Goal: Contribute content: Contribute content

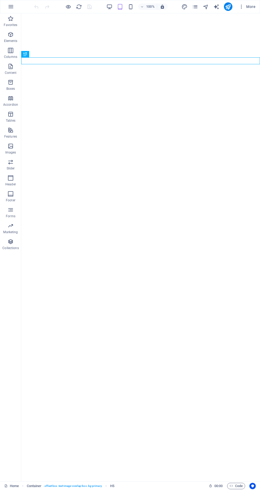
click at [68, 7] on icon "button" at bounding box center [68, 7] width 6 height 6
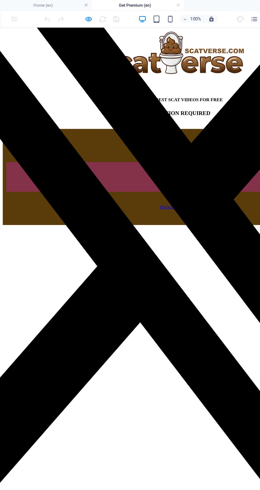
click at [67, 16] on icon "button" at bounding box center [68, 15] width 6 height 6
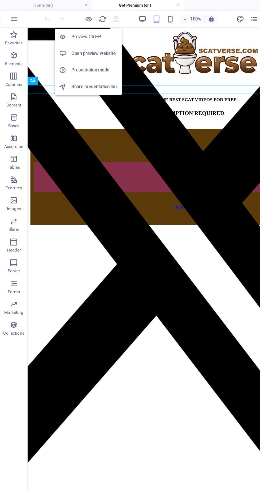
click at [82, 16] on icon "reload" at bounding box center [79, 15] width 6 height 6
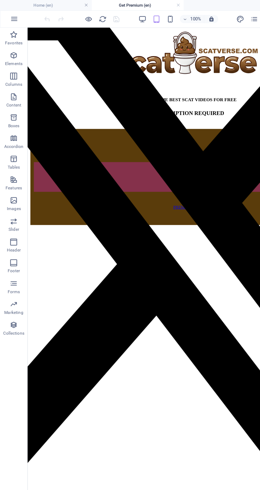
click at [70, 16] on icon "button" at bounding box center [68, 15] width 6 height 6
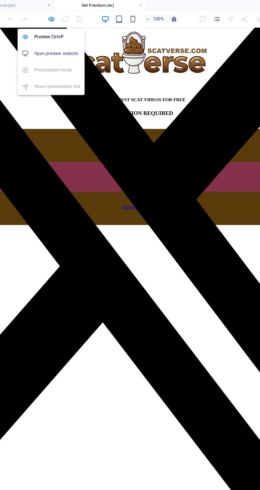
click at [131, 15] on icon "button" at bounding box center [131, 15] width 6 height 6
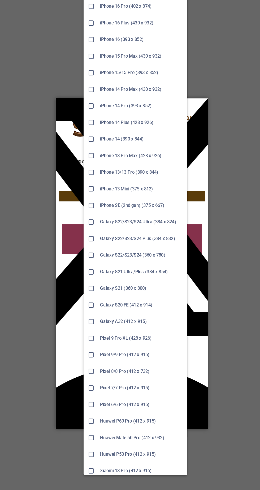
click at [165, 177] on div at bounding box center [114, 179] width 113 height 5
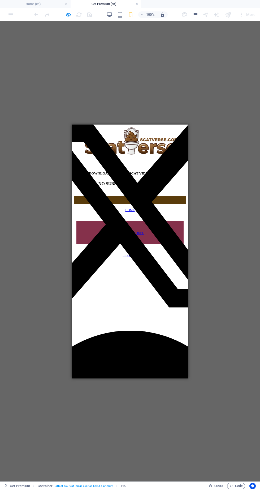
click at [68, 16] on icon "button" at bounding box center [68, 15] width 6 height 6
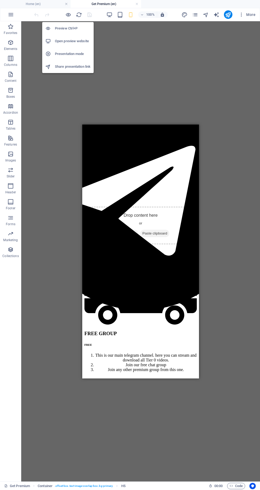
scroll to position [308, 0]
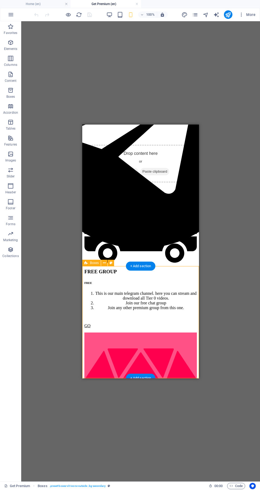
click at [104, 264] on icon at bounding box center [104, 263] width 3 height 6
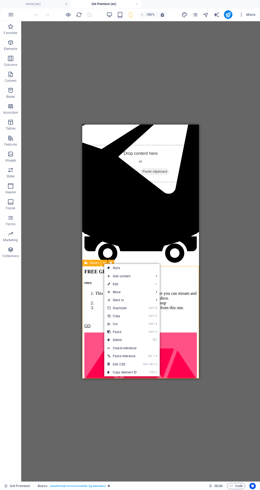
click at [116, 340] on link "⌦ Delete" at bounding box center [122, 340] width 36 height 8
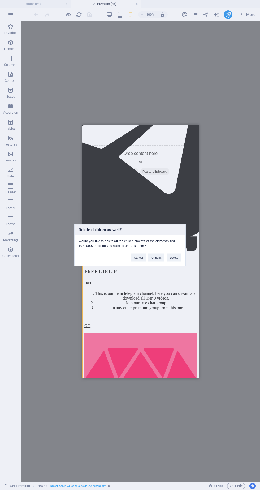
click at [178, 259] on button "Delete" at bounding box center [174, 258] width 15 height 8
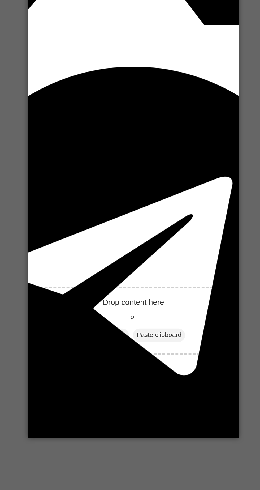
scroll to position [158, 0]
click at [63, 462] on div "19.95 LIFETIME" at bounding box center [86, 463] width 113 height 3
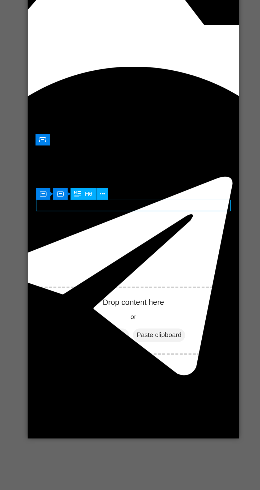
click at [124, 243] on icon at bounding box center [123, 244] width 3 height 6
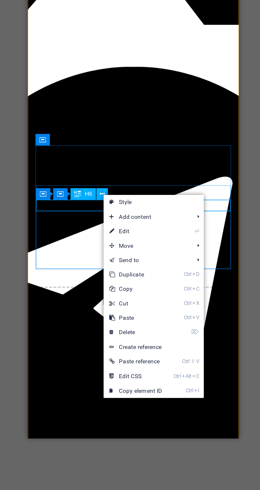
click at [139, 264] on link "⏎ Edit" at bounding box center [142, 264] width 36 height 8
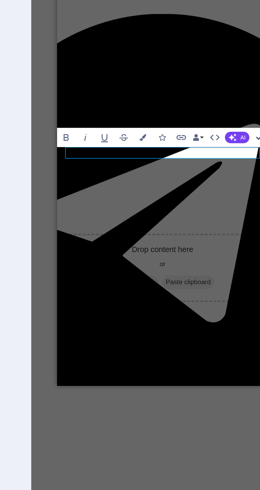
click at [81, 410] on span "19.95 LIFETIME" at bounding box center [69, 411] width 21 height 3
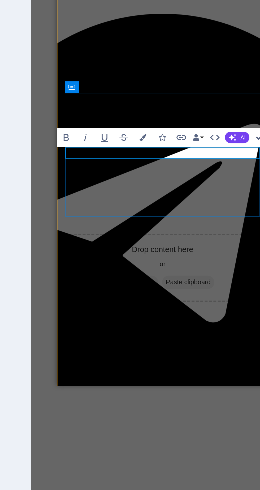
click at [81, 410] on span "19.95 LIFETIME" at bounding box center [69, 411] width 21 height 3
click at [129, 410] on h6 "29.9519.95 LIFETIME" at bounding box center [115, 411] width 113 height 3
click at [87, 410] on span "29.9519.95 LIFETIME" at bounding box center [73, 411] width 28 height 3
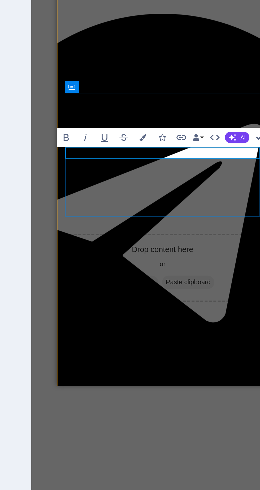
click at [89, 410] on span "29.95$ 19.95 LIFETIME" at bounding box center [74, 411] width 30 height 3
click at [91, 410] on span "29.95$ 19.95$ LIFETIME" at bounding box center [74, 411] width 31 height 3
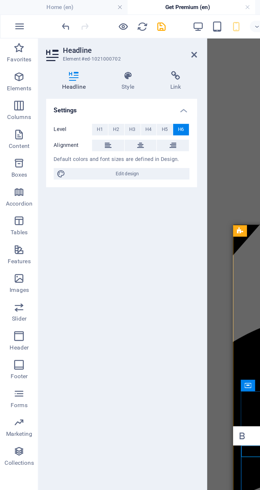
click at [36, 12] on icon "undo" at bounding box center [36, 15] width 6 height 6
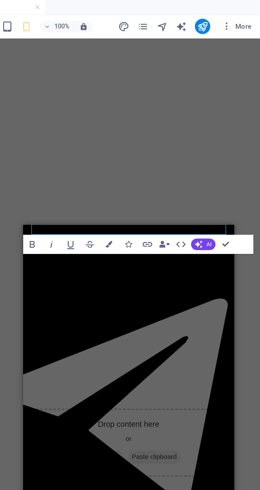
scroll to position [166, 0]
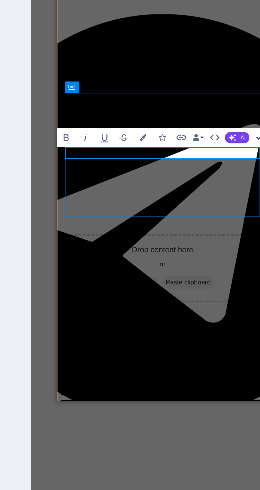
click at [170, 233] on button "Strikethrough" at bounding box center [166, 233] width 10 height 11
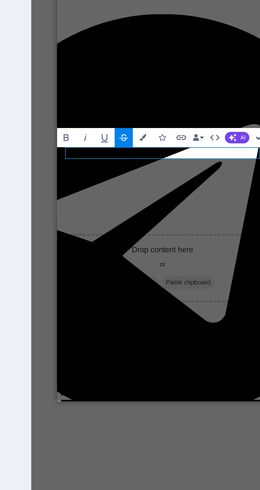
click at [165, 232] on icon "button" at bounding box center [166, 233] width 6 height 6
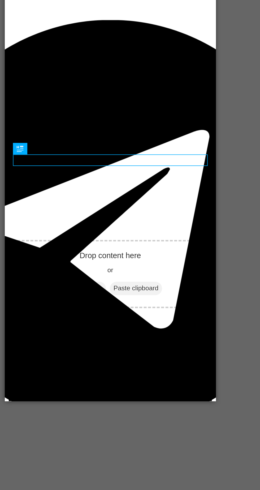
scroll to position [162, 0]
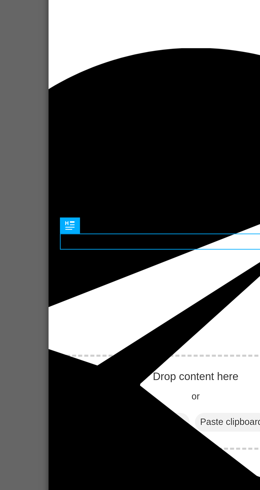
click at [62, 416] on div "29.95$ 19.95$ LIFETIME" at bounding box center [107, 417] width 113 height 3
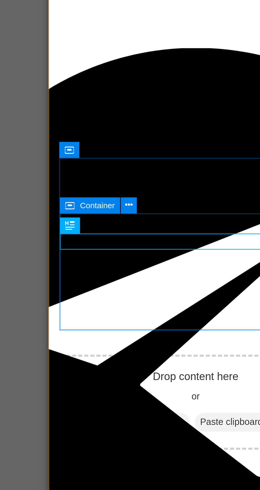
click at [115, 232] on icon at bounding box center [114, 231] width 3 height 6
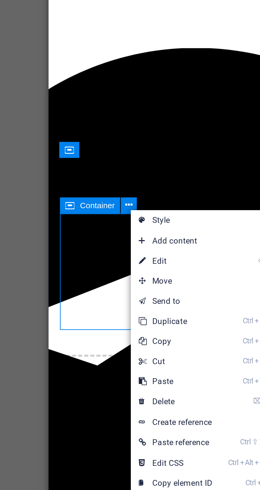
click at [64, 416] on div "29.95$ 19.95$ LIFETIME" at bounding box center [107, 417] width 113 height 3
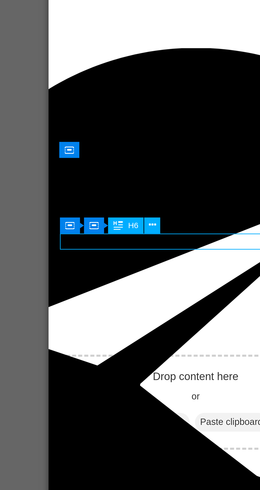
click at [0, 0] on span "Container" at bounding box center [0, 0] width 0 height 0
click at [125, 239] on icon at bounding box center [124, 239] width 3 height 6
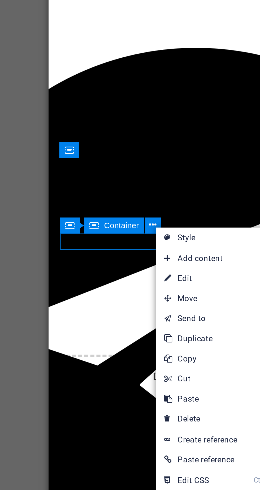
click at [144, 283] on link "Ctrl D Duplicate" at bounding box center [143, 284] width 36 height 8
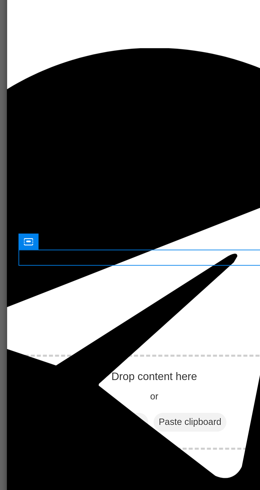
click at [90, 416] on div "29.95$ 19.95$ LIFETIME" at bounding box center [65, 417] width 113 height 3
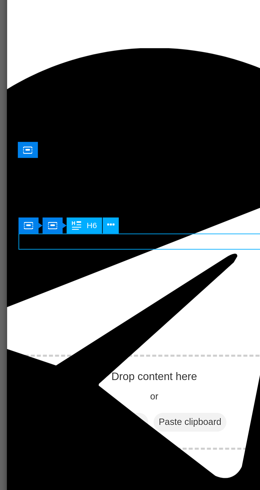
click at [83, 416] on div "29.95$ 19.95$ LIFETIME" at bounding box center [65, 417] width 113 height 3
click at [50, 416] on div "29.95$ 19.95$ LIFETIME" at bounding box center [65, 417] width 113 height 3
click at [124, 240] on icon at bounding box center [123, 239] width 3 height 6
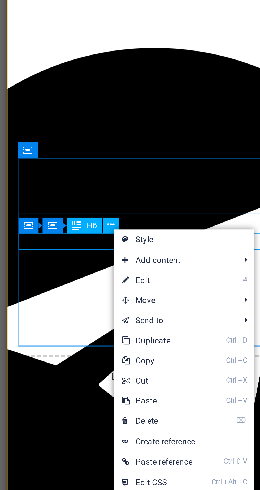
click at [143, 261] on link "⏎ Edit" at bounding box center [143, 261] width 36 height 8
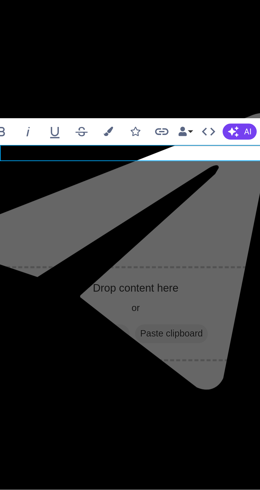
click at [74, 327] on h6 "29.95$ 19.95$ LIFETIME" at bounding box center [47, 328] width 113 height 3
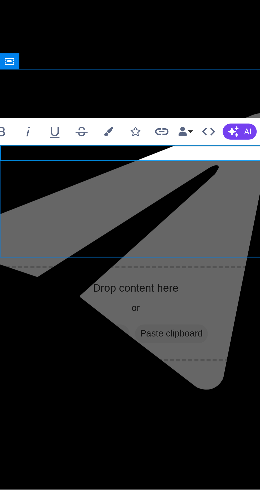
click at [22, 327] on span "29.95$ 19.95$ LIFETIME" at bounding box center [6, 328] width 31 height 3
click at [72, 327] on h6 "29.95$ 19.95$ LIFETIME" at bounding box center [47, 328] width 113 height 3
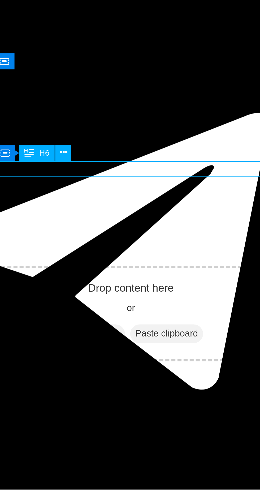
click at [118, 245] on div "Container H6" at bounding box center [104, 245] width 34 height 7
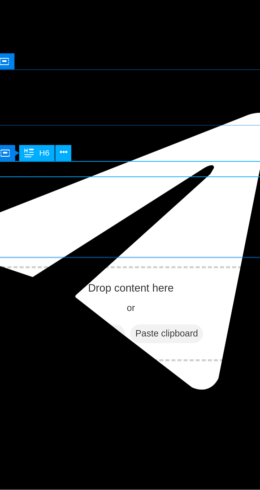
click at [114, 246] on icon at bounding box center [114, 245] width 3 height 6
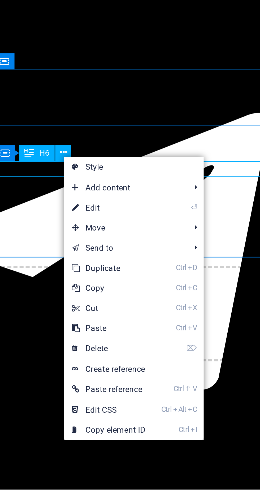
click at [134, 268] on link "⏎ Edit" at bounding box center [132, 267] width 36 height 8
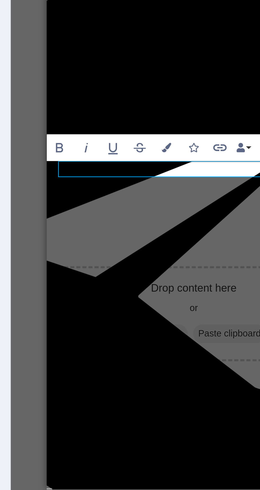
click at [80, 337] on span "29.95$ 19.95$ LIFETIME" at bounding box center [64, 338] width 31 height 3
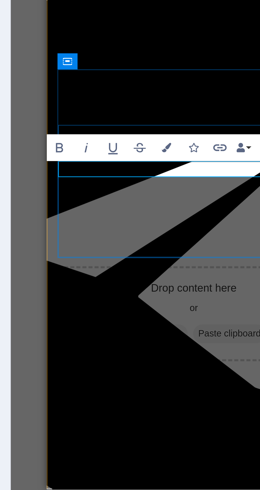
click at [80, 337] on span "29.95$ 19.95$ LIFETIME" at bounding box center [64, 338] width 31 height 3
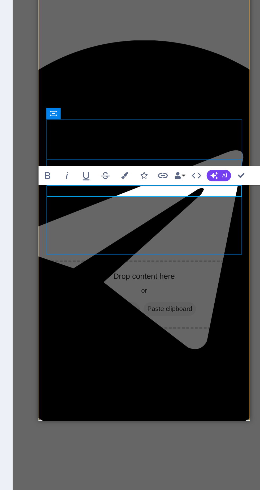
scroll to position [0, 0]
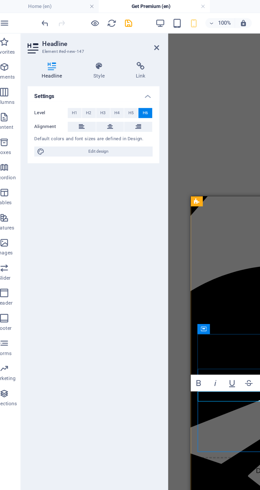
click at [83, 71] on span "H4" at bounding box center [82, 72] width 3 height 6
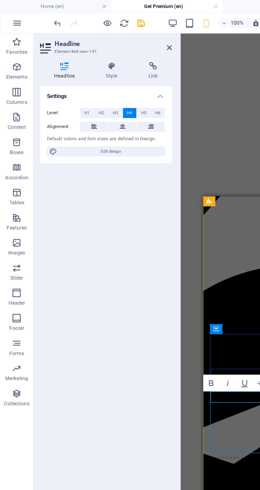
click at [56, 71] on span "H1" at bounding box center [55, 72] width 3 height 6
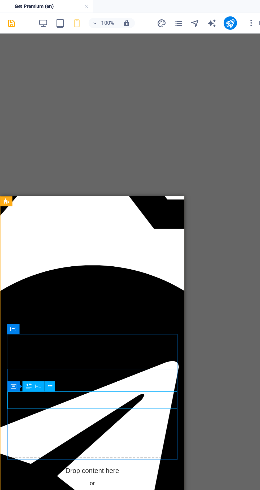
click at [121, 15] on icon "button" at bounding box center [120, 15] width 6 height 6
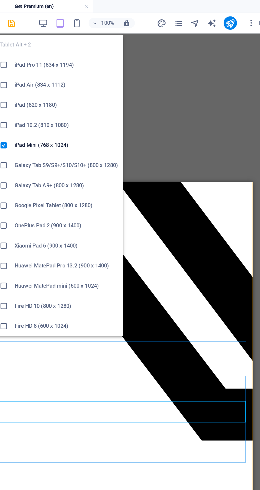
click at [112, 16] on icon "button" at bounding box center [110, 15] width 6 height 6
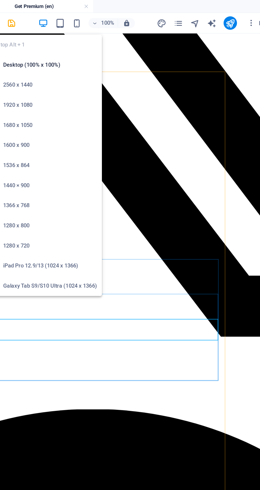
scroll to position [120, 0]
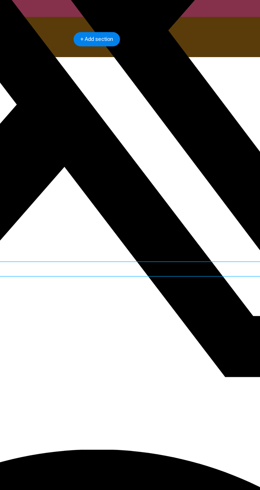
scroll to position [83, 0]
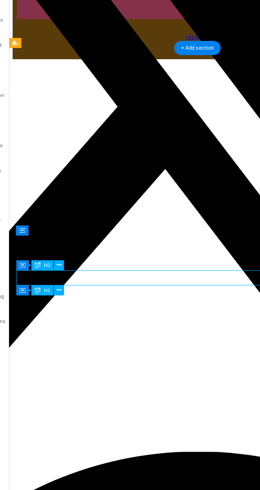
click at [54, 238] on icon at bounding box center [53, 237] width 3 height 6
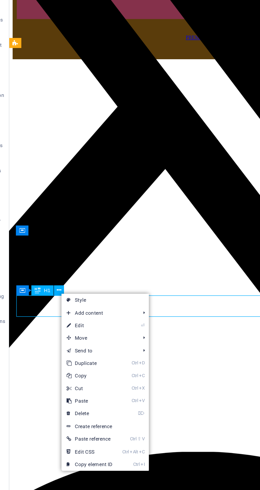
click at [73, 259] on link "⏎ Edit" at bounding box center [72, 259] width 36 height 8
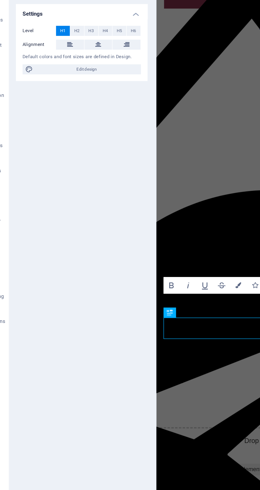
scroll to position [69, 0]
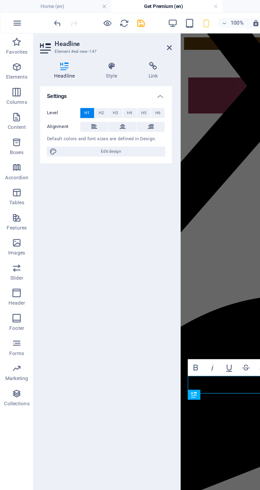
click at [101, 73] on span "H6" at bounding box center [100, 72] width 3 height 6
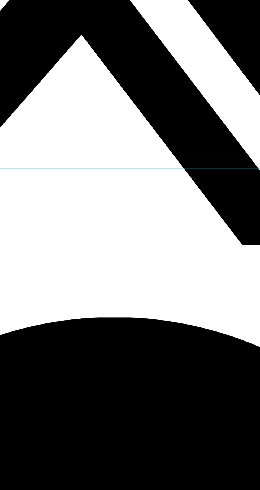
scroll to position [113, 0]
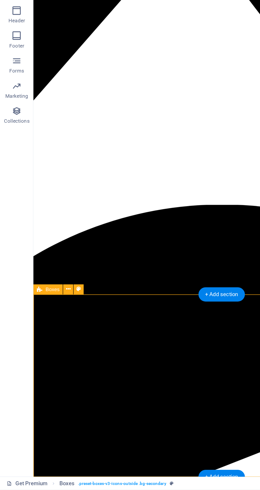
click at [42, 365] on icon at bounding box center [43, 363] width 3 height 6
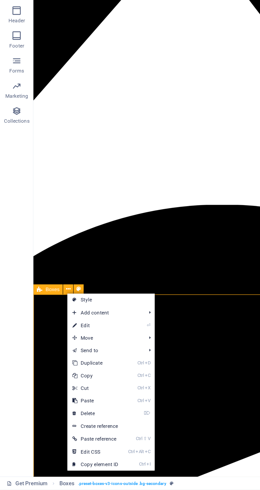
click at [63, 443] on link "⌦ Delete" at bounding box center [61, 442] width 36 height 8
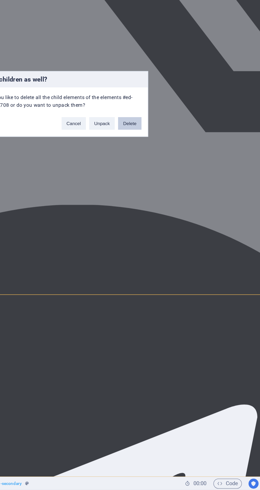
click at [173, 259] on button "Delete" at bounding box center [174, 258] width 15 height 8
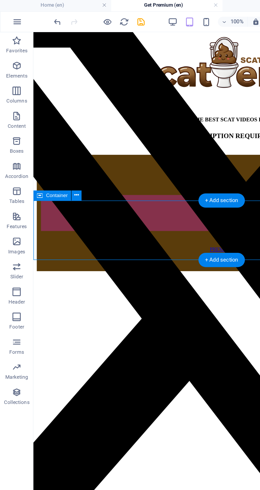
click at [47, 127] on icon at bounding box center [48, 125] width 3 height 6
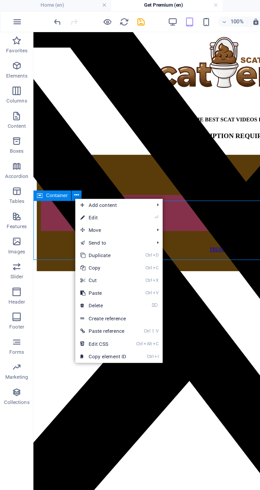
click at [70, 196] on link "⌦ Delete" at bounding box center [66, 195] width 36 height 8
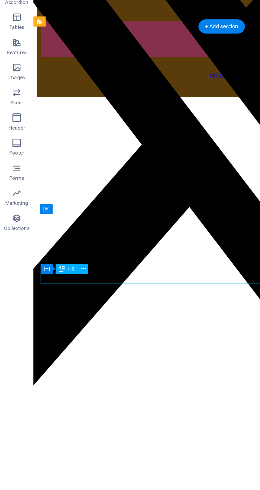
click at [30, 282] on icon at bounding box center [30, 282] width 4 height 6
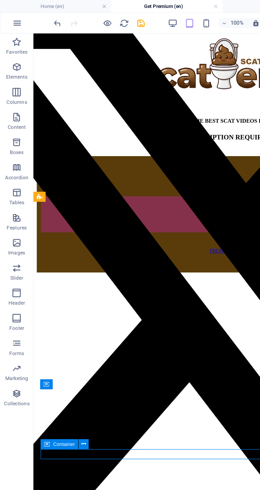
click at [15, 45] on span "Elements" at bounding box center [10, 45] width 21 height 13
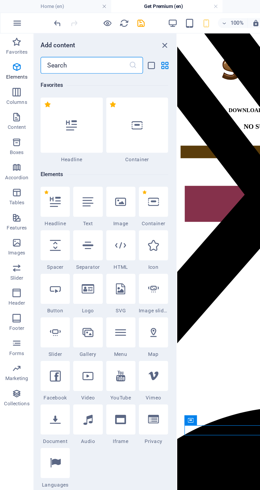
scroll to position [57, 0]
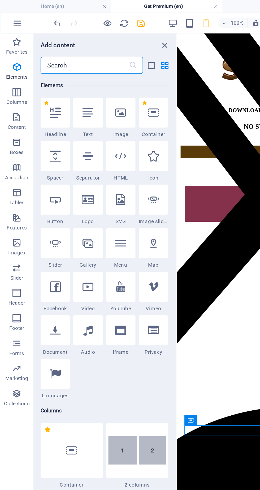
click at [106, 29] on icon "close panel" at bounding box center [105, 29] width 6 height 6
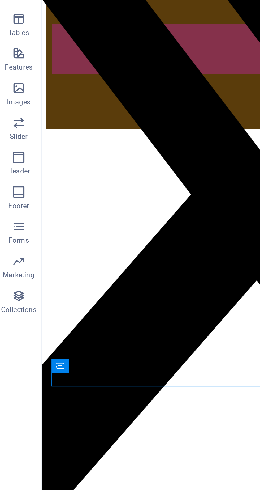
click at [32, 283] on div "Container" at bounding box center [30, 282] width 8 height 6
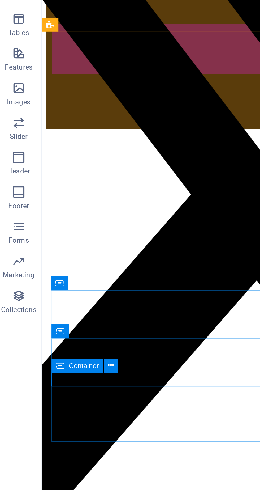
click at [53, 282] on icon at bounding box center [53, 282] width 3 height 6
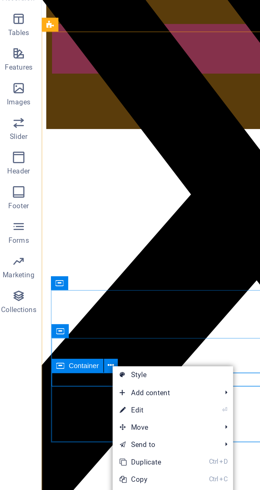
click at [85, 293] on span "Add content" at bounding box center [78, 295] width 48 height 8
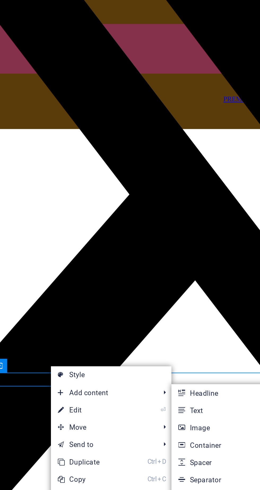
click at [130, 319] on link "Ctrl 4 Container" at bounding box center [132, 318] width 44 height 8
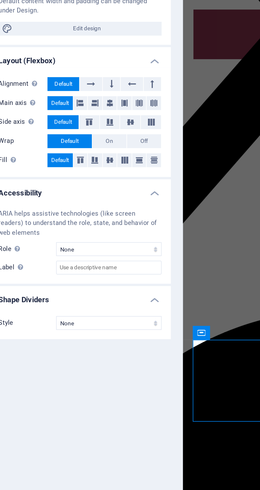
click at [203, 352] on div "EXCLUSIVE CHANNEL 29.95$ Drop content here or Add elements Paste clipboard 19.9…" at bounding box center [255, 469] width 141 height 235
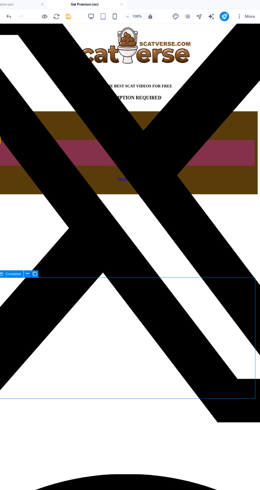
scroll to position [0, 0]
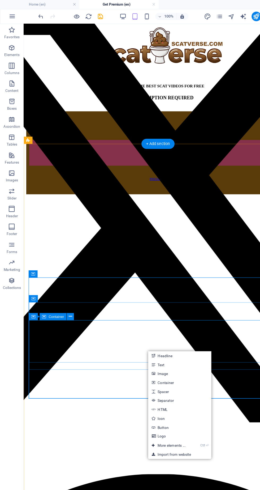
click at [173, 391] on link "Logo" at bounding box center [160, 389] width 56 height 8
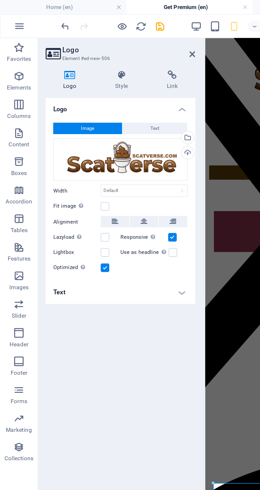
click at [35, 15] on icon "undo" at bounding box center [36, 15] width 6 height 6
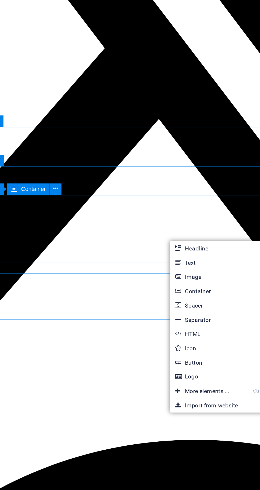
click at [155, 394] on link "Ctrl ⏎ More elements ..." at bounding box center [145, 395] width 36 height 8
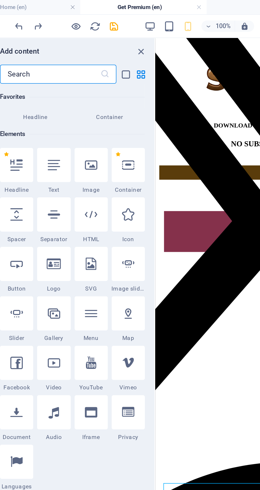
scroll to position [36, 0]
click at [40, 183] on div at bounding box center [35, 174] width 19 height 19
select select "ms"
select select "s"
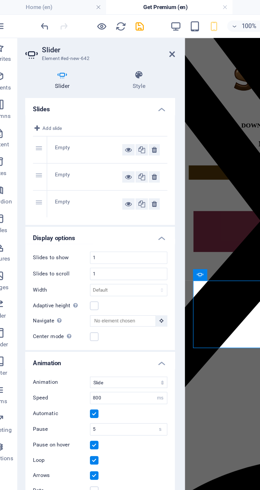
click at [98, 114] on icon at bounding box center [97, 114] width 3 height 6
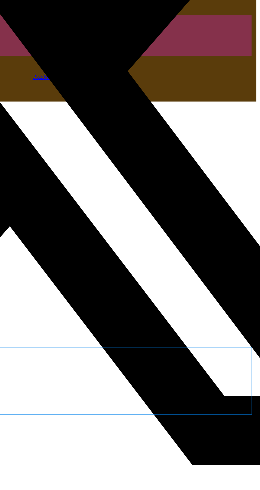
scroll to position [35, 0]
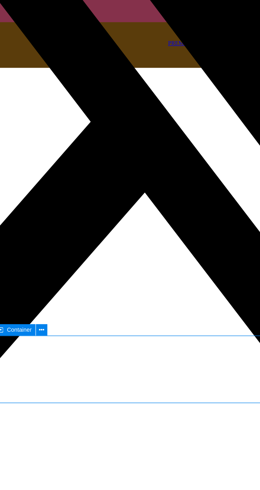
scroll to position [35, 0]
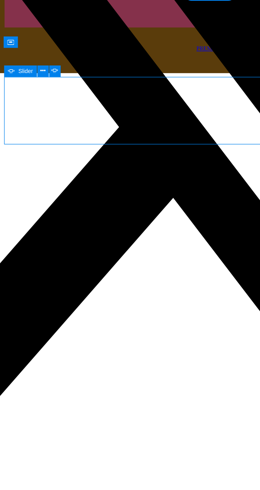
click at [47, 137] on icon at bounding box center [47, 137] width 3 height 6
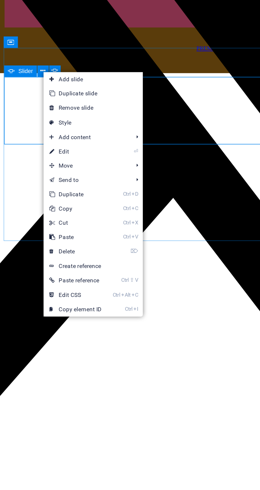
click at [69, 221] on link "Ctrl X Cut" at bounding box center [66, 222] width 36 height 8
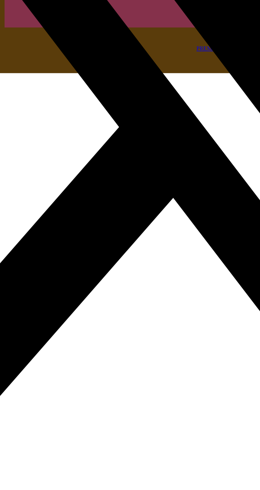
scroll to position [0, 0]
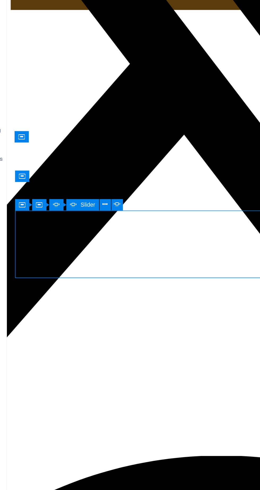
click at [83, 282] on icon at bounding box center [83, 282] width 4 height 6
select select "ms"
select select "s"
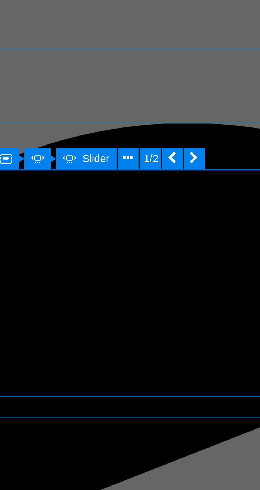
click at [170, 268] on icon at bounding box center [169, 267] width 3 height 6
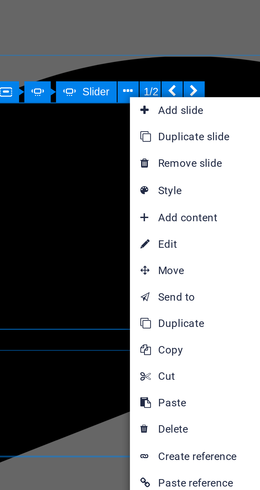
click at [185, 369] on link "⌦ Delete" at bounding box center [188, 369] width 36 height 8
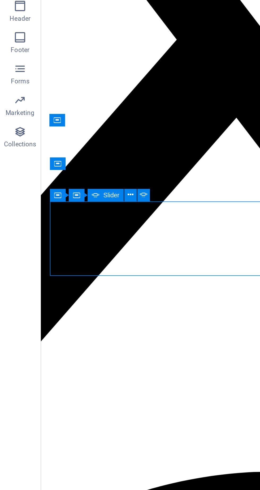
click at [40, 283] on icon at bounding box center [39, 282] width 4 height 6
click at [30, 283] on icon at bounding box center [30, 282] width 4 height 6
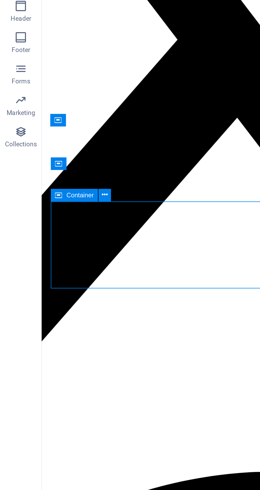
click at [56, 283] on button at bounding box center [53, 282] width 6 height 6
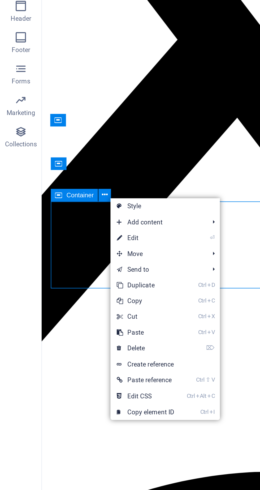
click at [80, 360] on link "⌦ Delete" at bounding box center [74, 360] width 36 height 8
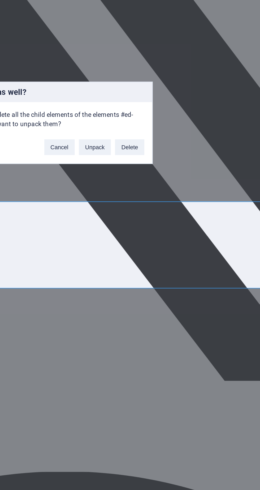
click at [174, 257] on button "Delete" at bounding box center [174, 258] width 15 height 8
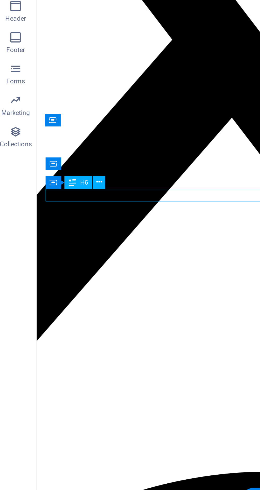
click at [37, 276] on icon at bounding box center [39, 275] width 4 height 6
click at [53, 276] on icon at bounding box center [53, 276] width 3 height 6
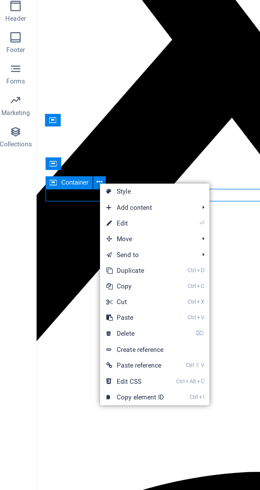
click at [81, 323] on link "Ctrl D Duplicate" at bounding box center [71, 320] width 36 height 8
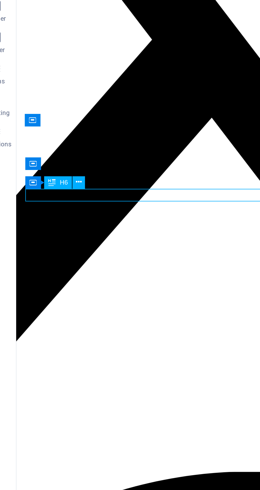
click at [54, 277] on icon at bounding box center [53, 276] width 3 height 6
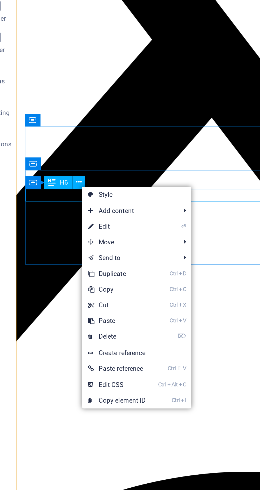
click at [79, 354] on link "⌦ Delete" at bounding box center [72, 354] width 36 height 8
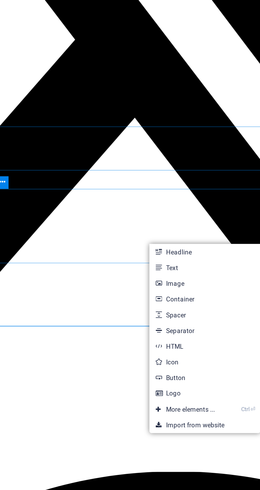
click at [156, 389] on link "Ctrl ⏎ More elements ..." at bounding box center [146, 391] width 36 height 8
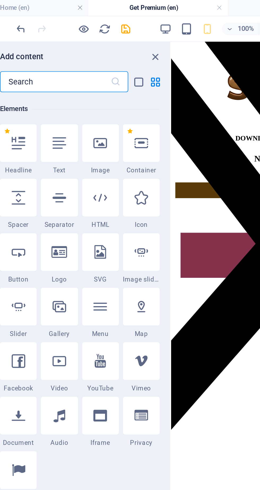
scroll to position [57, 0]
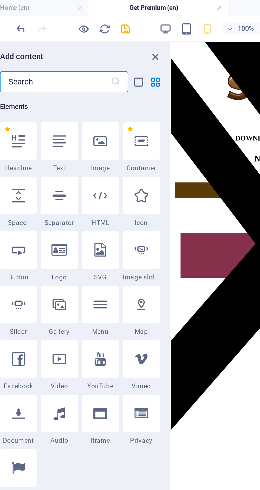
click at [38, 162] on div at bounding box center [35, 154] width 19 height 19
select select "ms"
select select "s"
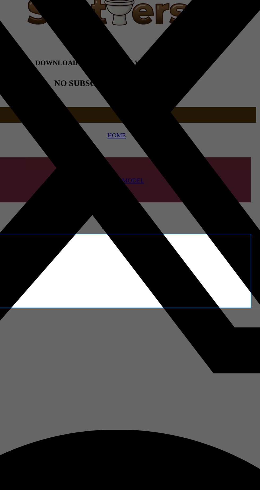
scroll to position [0, 0]
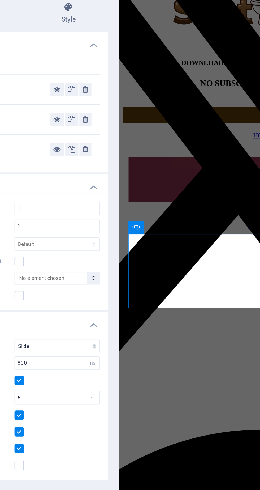
click at [127, 154] on div "Slider" at bounding box center [123, 153] width 8 height 6
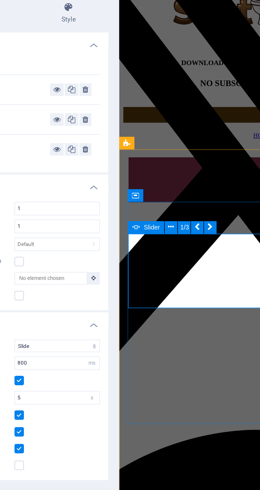
click at [144, 154] on button at bounding box center [141, 153] width 6 height 6
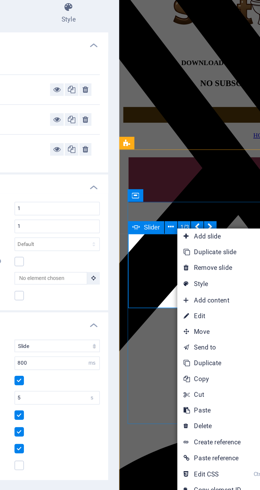
click at [167, 238] on link "Ctrl X Cut" at bounding box center [162, 238] width 36 height 8
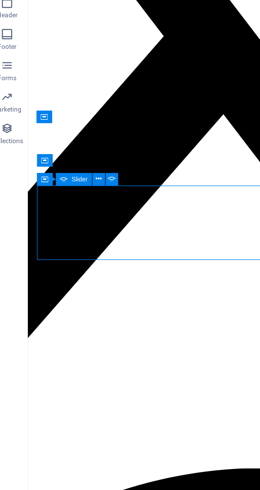
click at [64, 276] on icon at bounding box center [64, 276] width 4 height 6
select select "ms"
select select "s"
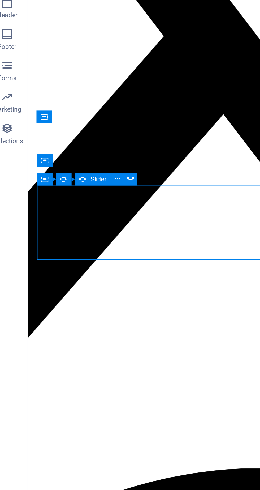
click at [66, 277] on icon at bounding box center [66, 276] width 3 height 6
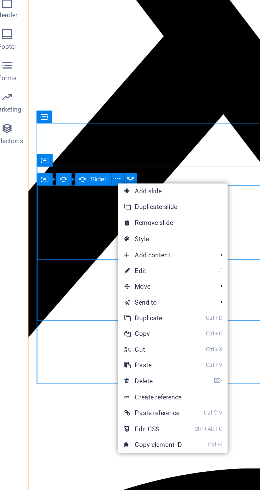
click at [87, 378] on link "⌦ Delete" at bounding box center [85, 378] width 36 height 8
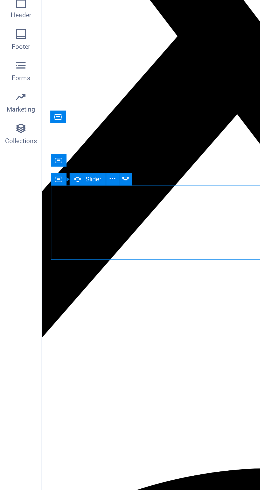
click at [64, 278] on icon at bounding box center [64, 276] width 4 height 6
select select "ms"
select select "s"
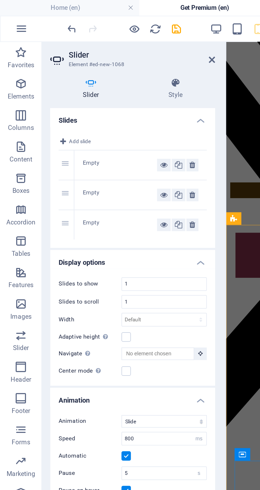
click at [99, 115] on button at bounding box center [98, 114] width 6 height 6
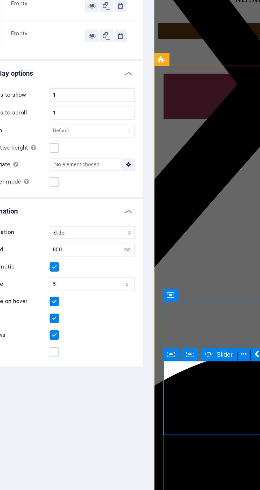
click at [64, 260] on label at bounding box center [64, 259] width 5 height 5
click at [0, 0] on input "Dots" at bounding box center [0, 0] width 0 height 0
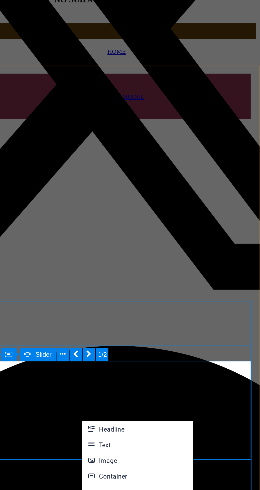
click at [189, 308] on link "Text" at bounding box center [198, 306] width 56 height 8
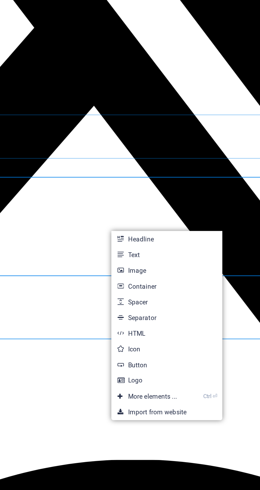
click at [151, 320] on link "Text" at bounding box center [157, 318] width 56 height 8
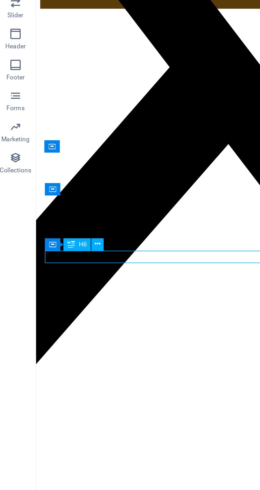
click at [31, 296] on icon at bounding box center [30, 294] width 4 height 6
click at [53, 294] on icon at bounding box center [53, 295] width 3 height 6
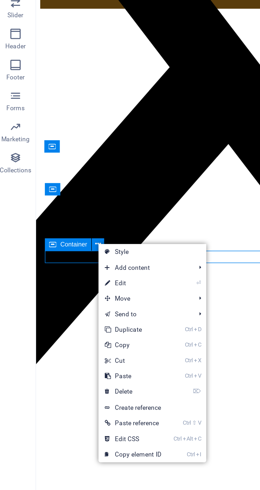
click at [75, 371] on link "⌦ Delete" at bounding box center [71, 370] width 36 height 8
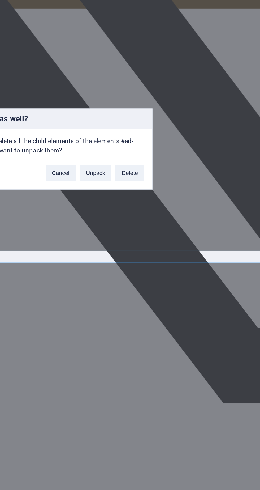
click at [176, 261] on button "Delete" at bounding box center [174, 258] width 15 height 8
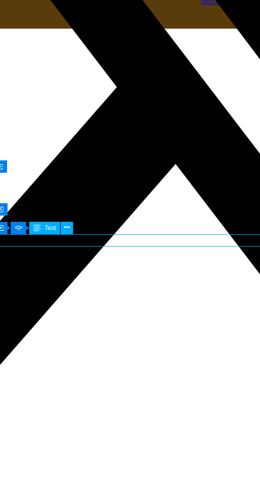
click at [66, 276] on icon at bounding box center [64, 276] width 3 height 6
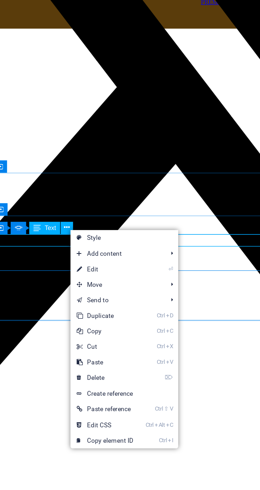
click at [86, 298] on link "⏎ Edit" at bounding box center [84, 297] width 36 height 8
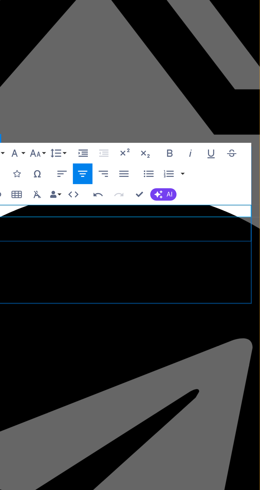
click at [216, 239] on icon "button" at bounding box center [214, 237] width 6 height 6
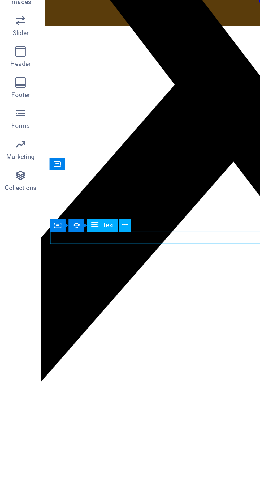
click at [39, 276] on icon at bounding box center [39, 275] width 4 height 6
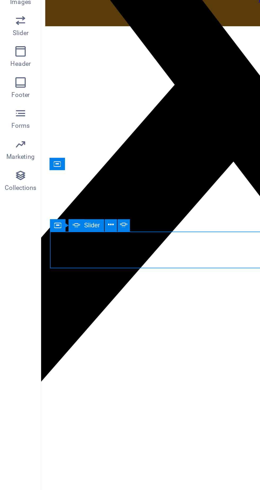
click at [63, 276] on icon at bounding box center [64, 276] width 4 height 6
select select "ms"
select select "s"
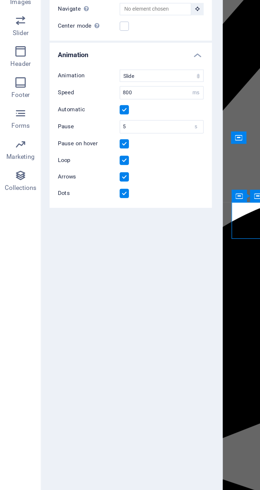
click at [64, 259] on label at bounding box center [64, 259] width 5 height 5
click at [0, 0] on input "Dots" at bounding box center [0, 0] width 0 height 0
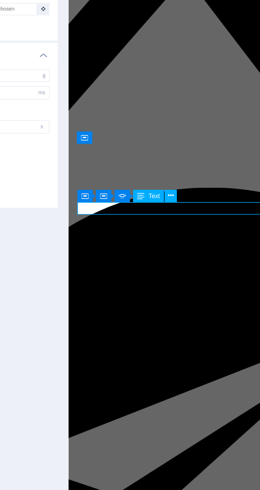
click at [71, 448] on div "49.95$ LIFETIME" at bounding box center [2, 450] width 137 height 5
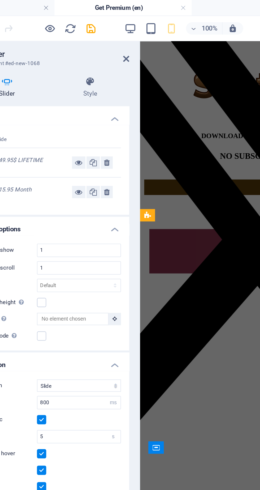
click at [68, 15] on icon "button" at bounding box center [68, 15] width 6 height 6
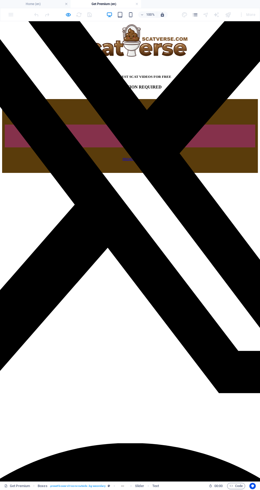
click at [68, 15] on icon "button" at bounding box center [68, 15] width 6 height 6
select select "ms"
select select "s"
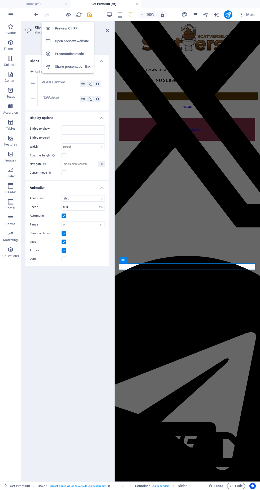
click at [114, 33] on div at bounding box center [113, 251] width 1 height 461
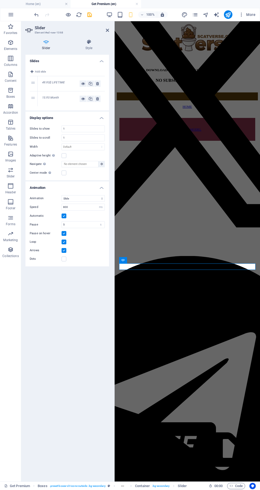
click at [107, 31] on icon at bounding box center [107, 30] width 3 height 4
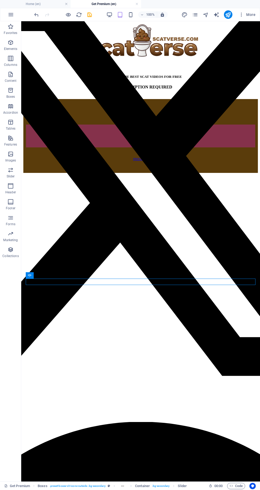
click at [108, 16] on icon "button" at bounding box center [110, 15] width 6 height 6
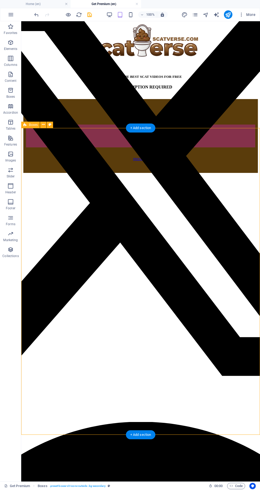
click at [50, 126] on icon at bounding box center [50, 125] width 3 height 6
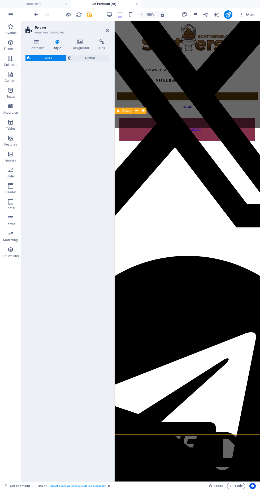
select select "rem"
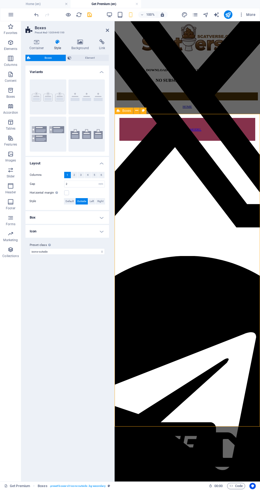
click at [99, 219] on h4 "Box" at bounding box center [68, 217] width 84 height 13
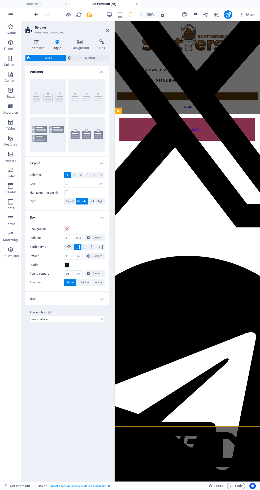
click at [82, 56] on span "Element" at bounding box center [90, 58] width 35 height 6
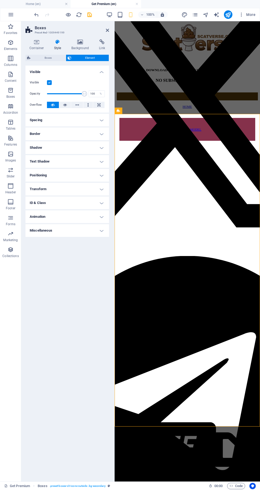
click at [87, 104] on icon at bounding box center [88, 105] width 2 height 6
click at [107, 30] on icon at bounding box center [107, 30] width 3 height 4
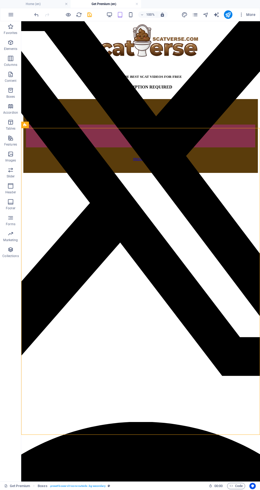
scroll to position [4, 0]
click at [70, 15] on icon "button" at bounding box center [68, 15] width 6 height 6
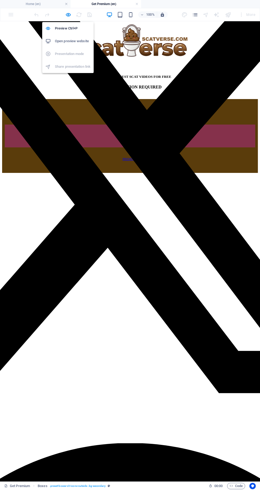
click at [68, 16] on icon "button" at bounding box center [68, 15] width 6 height 6
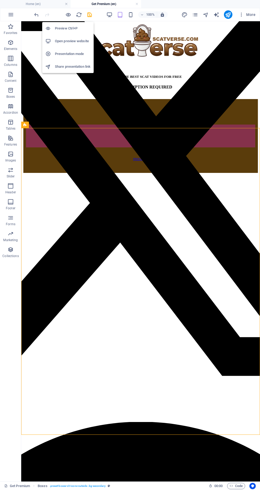
click at [90, 15] on icon "save" at bounding box center [90, 15] width 6 height 6
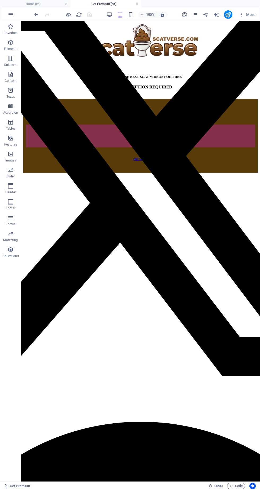
click at [68, 15] on icon "button" at bounding box center [68, 15] width 6 height 6
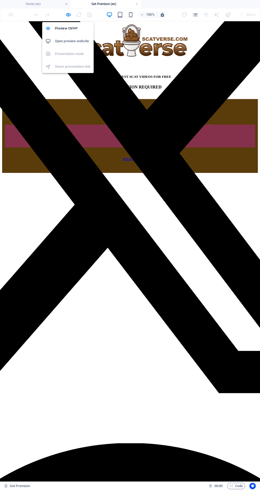
click at [68, 14] on icon "button" at bounding box center [68, 15] width 6 height 6
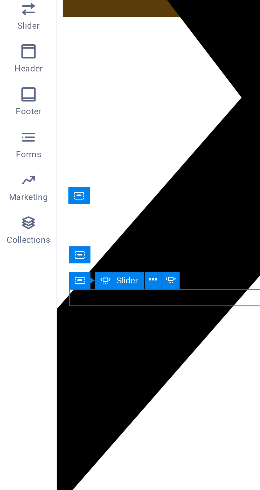
click at [37, 271] on icon at bounding box center [39, 271] width 4 height 6
click at [54, 272] on icon at bounding box center [53, 271] width 3 height 6
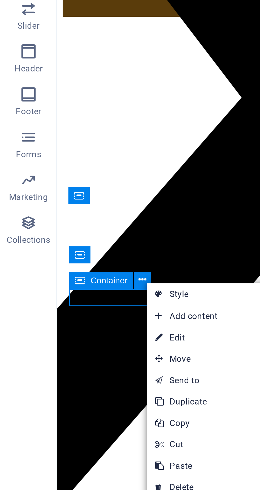
click at [73, 324] on link "Ctrl C Copy" at bounding box center [73, 325] width 36 height 8
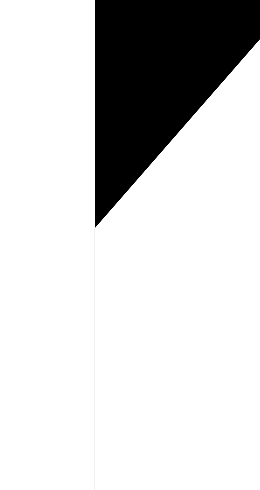
click at [106, 149] on div "39.95 LIFETIME" at bounding box center [214, 150] width 235 height 3
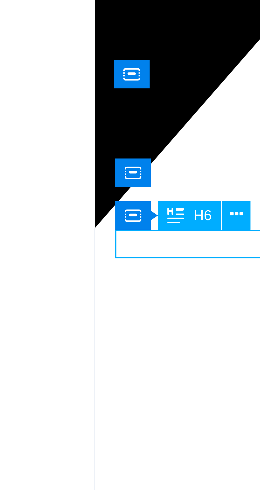
click at [29, 353] on icon at bounding box center [30, 353] width 4 height 6
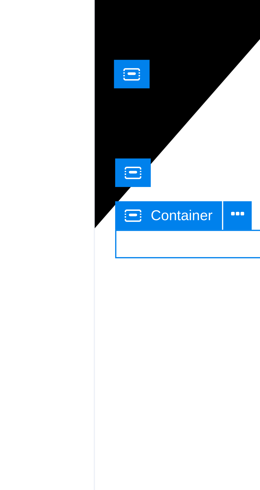
click at [53, 353] on icon at bounding box center [53, 353] width 3 height 6
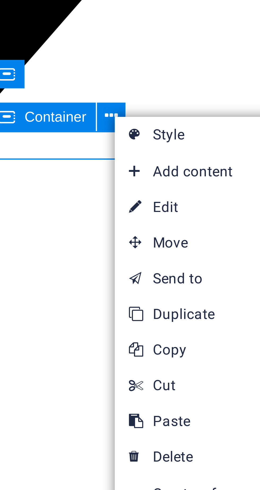
click at [70, 423] on link "Ctrl V Paste" at bounding box center [72, 421] width 36 height 8
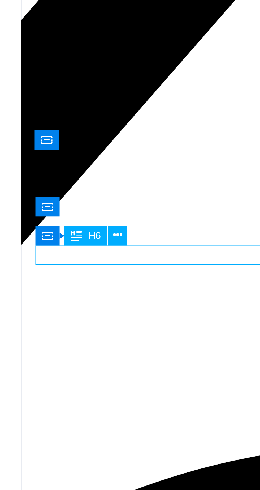
click at [30, 353] on icon at bounding box center [30, 353] width 4 height 6
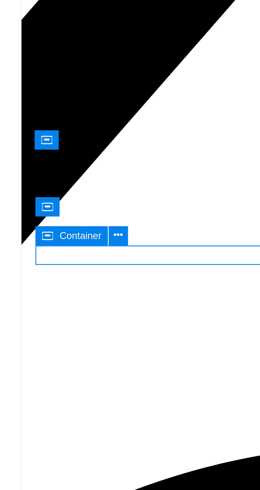
click at [53, 353] on icon at bounding box center [53, 353] width 3 height 6
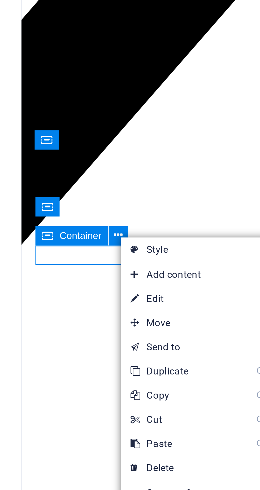
click at [71, 430] on link "⌦ Delete" at bounding box center [72, 430] width 36 height 8
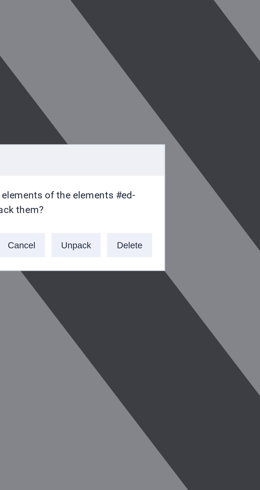
click at [176, 259] on button "Delete" at bounding box center [174, 258] width 15 height 8
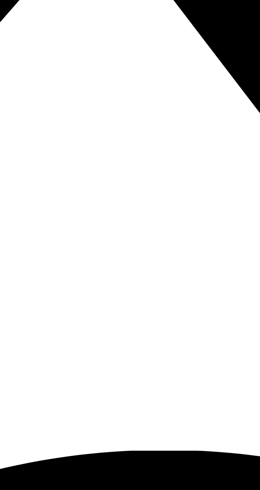
scroll to position [0, 0]
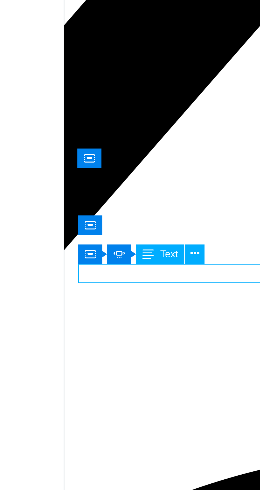
click at [67, 359] on button at bounding box center [64, 357] width 6 height 6
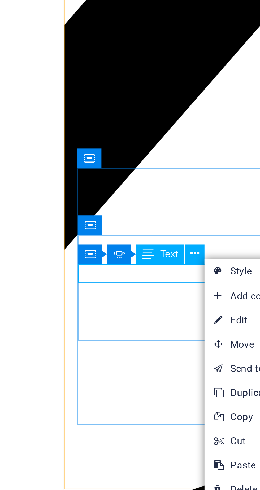
click at [80, 380] on link "⏎ Edit" at bounding box center [86, 379] width 36 height 8
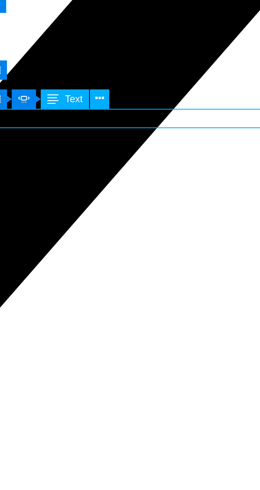
click at [66, 274] on button at bounding box center [64, 275] width 6 height 6
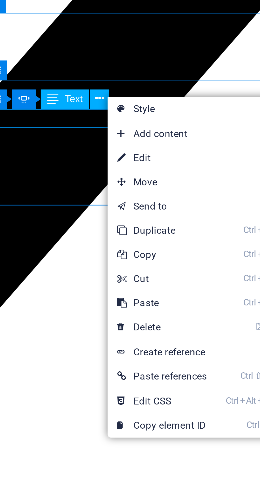
click at [86, 295] on link "⏎ Edit" at bounding box center [85, 295] width 36 height 8
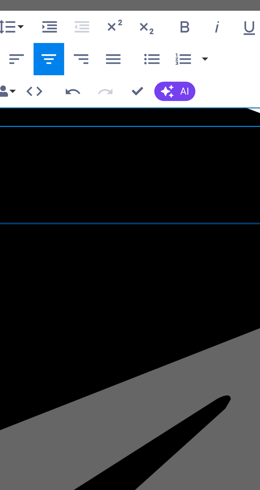
click at [215, 238] on icon "button" at bounding box center [214, 237] width 3 height 4
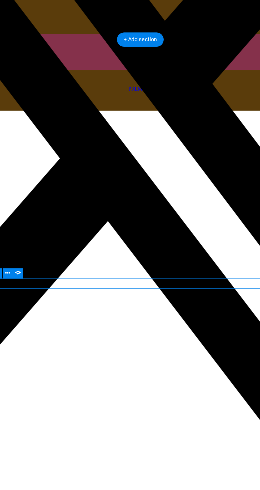
scroll to position [4, 0]
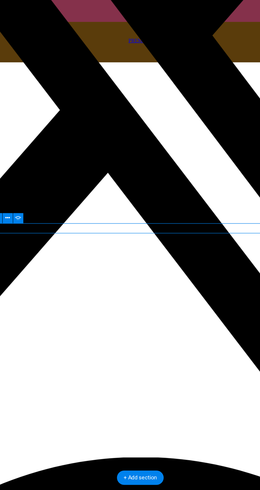
click at [64, 271] on icon at bounding box center [64, 271] width 3 height 6
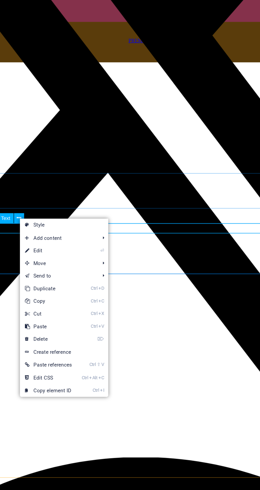
click at [84, 292] on link "⏎ Edit" at bounding box center [83, 292] width 36 height 8
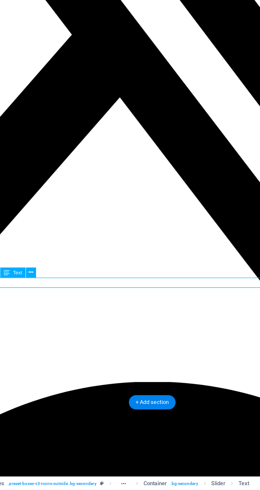
click at [64, 353] on icon at bounding box center [64, 353] width 3 height 6
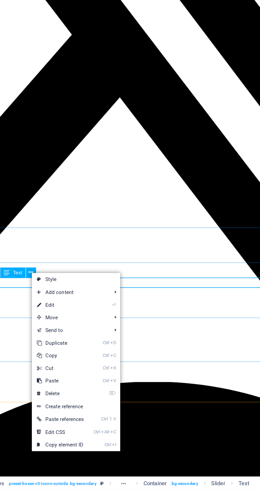
click at [84, 375] on link "⏎ Edit" at bounding box center [83, 374] width 36 height 8
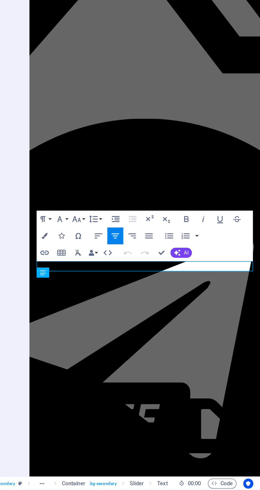
click at [216, 318] on icon "button" at bounding box center [214, 319] width 6 height 6
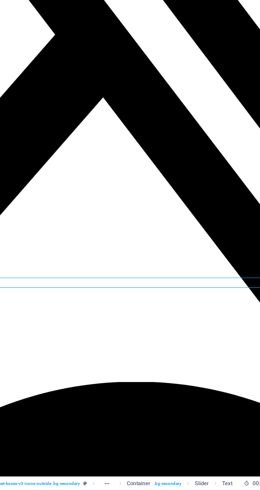
click at [65, 353] on icon at bounding box center [64, 353] width 3 height 6
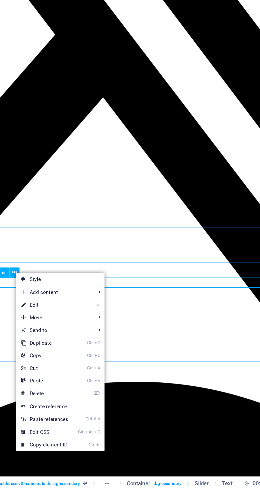
click at [88, 375] on link "⏎ Edit" at bounding box center [83, 374] width 36 height 8
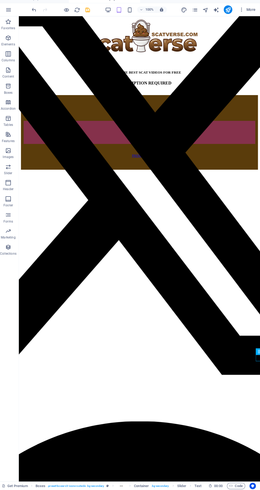
scroll to position [0, 0]
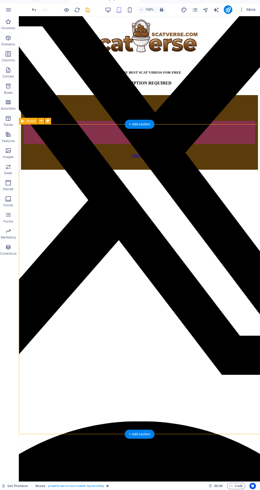
click at [41, 125] on button at bounding box center [43, 125] width 6 height 6
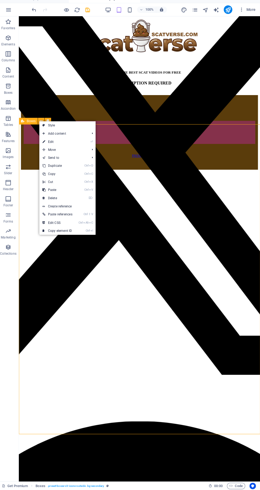
click at [56, 178] on link "Ctrl C Copy" at bounding box center [59, 177] width 36 height 8
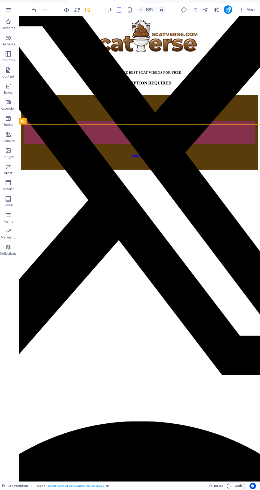
click at [42, 125] on icon at bounding box center [43, 125] width 3 height 6
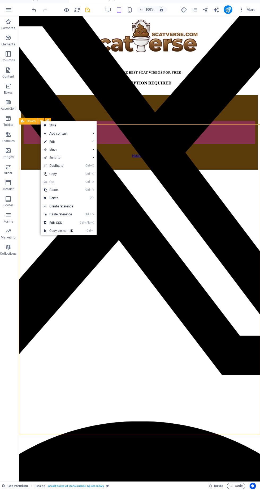
click at [59, 193] on link "Ctrl V Paste" at bounding box center [61, 193] width 36 height 8
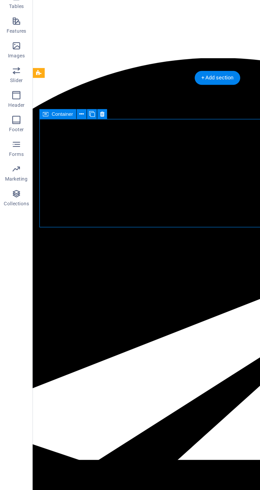
click at [53, 197] on icon at bounding box center [53, 199] width 3 height 6
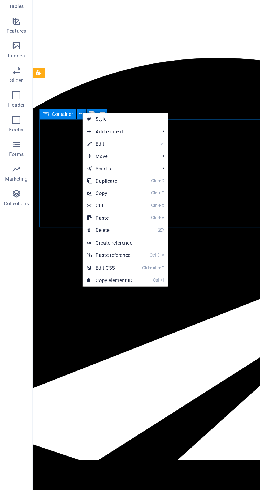
click at [78, 273] on link "⌦ Delete" at bounding box center [71, 274] width 36 height 8
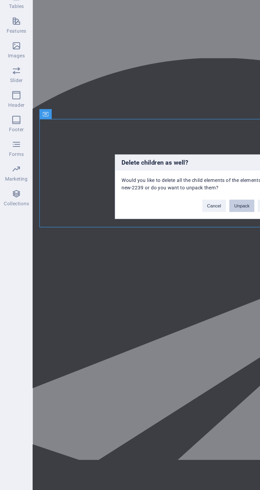
click at [161, 255] on button "Unpack" at bounding box center [157, 258] width 16 height 8
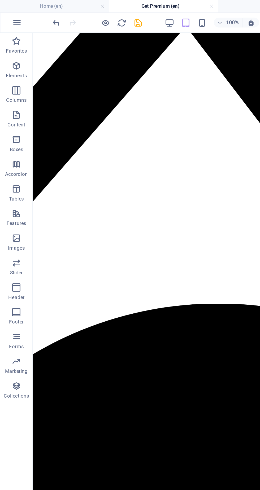
click at [36, 13] on icon "undo" at bounding box center [36, 15] width 6 height 6
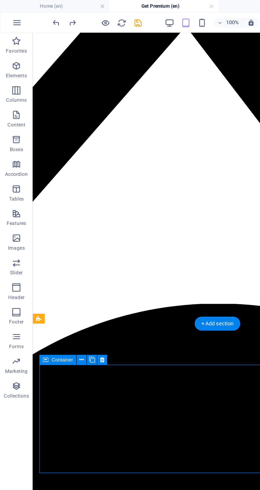
click at [68, 230] on button at bounding box center [66, 233] width 6 height 6
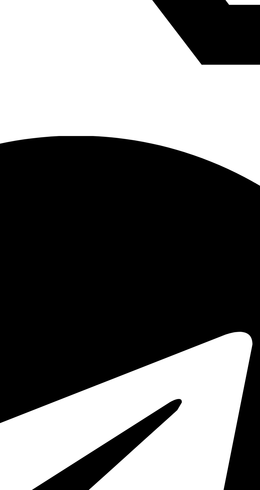
scroll to position [0, 0]
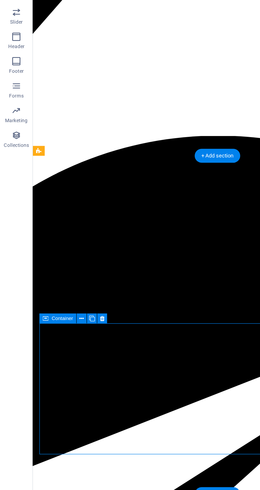
click at [68, 371] on button at bounding box center [66, 368] width 6 height 6
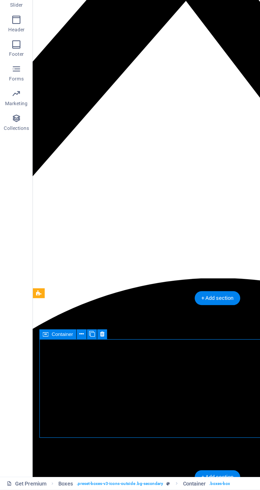
click at [52, 389] on icon at bounding box center [53, 390] width 3 height 6
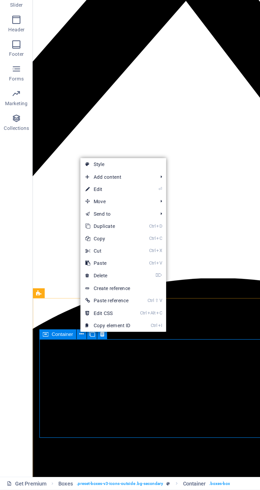
click at [73, 296] on link "⏎ Edit" at bounding box center [70, 296] width 36 height 8
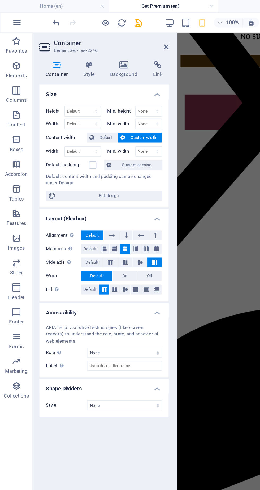
click at [81, 45] on h4 "Background" at bounding box center [82, 44] width 28 height 11
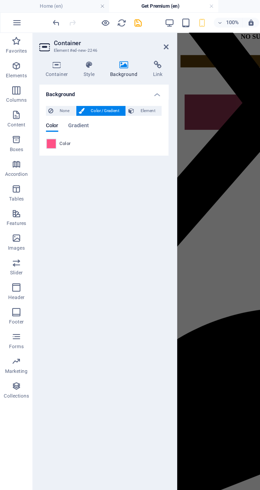
click at [55, 82] on span "Gradient" at bounding box center [50, 81] width 13 height 7
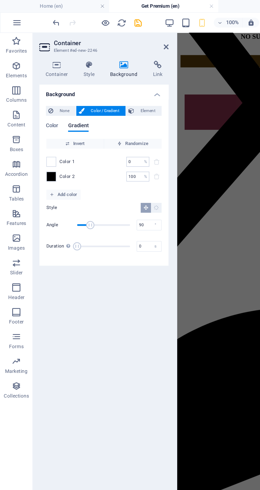
click at [34, 106] on span at bounding box center [33, 105] width 6 height 6
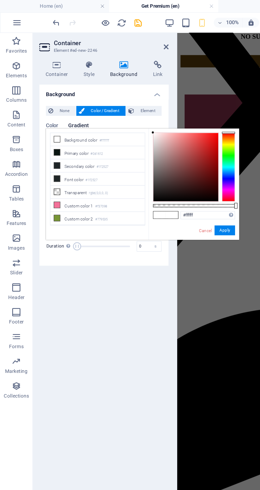
click at [37, 132] on icon at bounding box center [37, 133] width 4 height 4
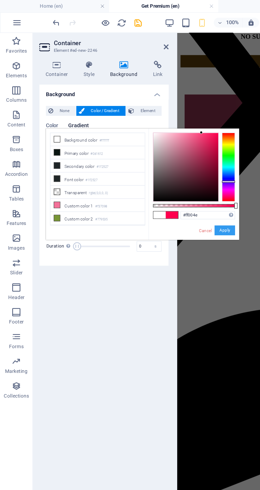
click at [150, 146] on button "Apply" at bounding box center [145, 149] width 13 height 6
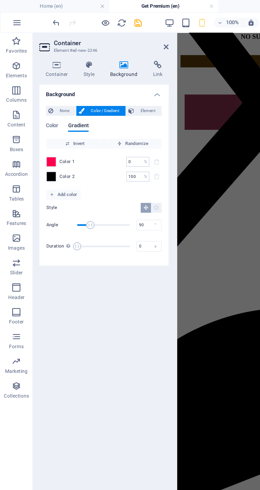
click at [46, 127] on span "Add color" at bounding box center [41, 126] width 18 height 6
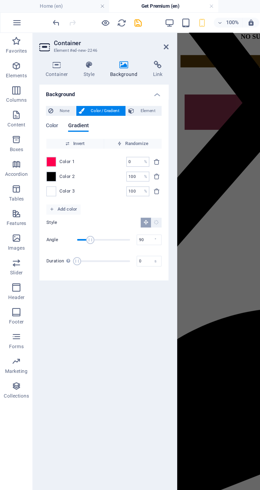
click at [33, 125] on span at bounding box center [33, 124] width 6 height 6
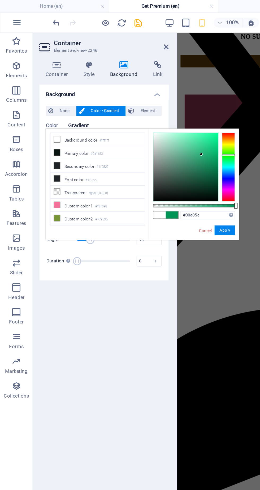
type input "#00a25f"
click at [149, 146] on button "Apply" at bounding box center [145, 149] width 13 height 6
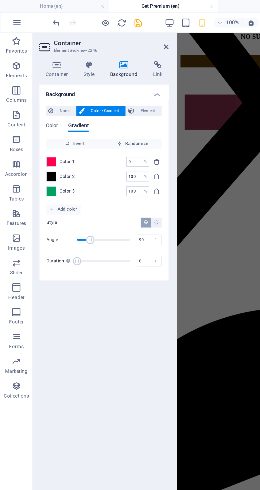
click at [87, 115] on input "100" at bounding box center [86, 114] width 9 height 6
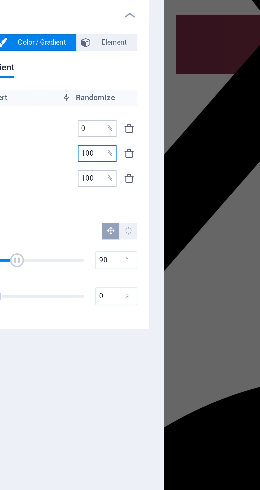
click at [85, 115] on input "100" at bounding box center [86, 114] width 9 height 6
click at [86, 115] on input "00" at bounding box center [86, 114] width 9 height 6
type input "0"
click at [93, 208] on div "Background None Color / Gradient Element Stretch background to full-width Color…" at bounding box center [68, 266] width 84 height 423
click at [88, 116] on input "0" at bounding box center [86, 114] width 9 height 6
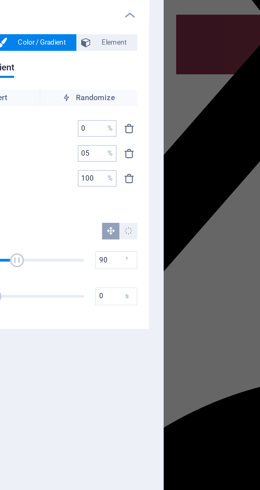
click at [84, 114] on input "05" at bounding box center [86, 114] width 9 height 6
click at [90, 115] on input "05" at bounding box center [86, 114] width 9 height 6
click at [84, 114] on input "050" at bounding box center [86, 114] width 9 height 6
type input "50"
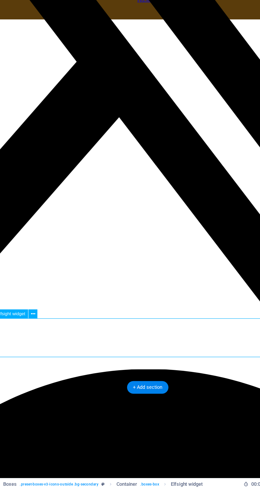
scroll to position [69, 0]
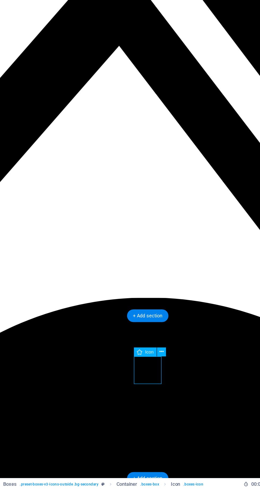
click at [155, 392] on div "Icon" at bounding box center [144, 392] width 26 height 7
click at [152, 394] on icon at bounding box center [150, 392] width 3 height 6
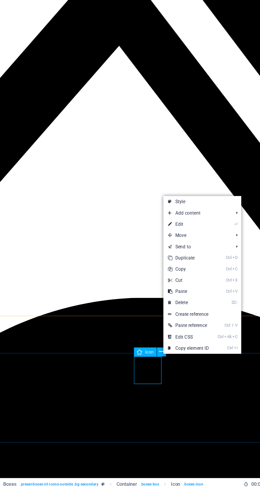
click at [178, 325] on link "Ctrl D Duplicate" at bounding box center [170, 325] width 36 height 8
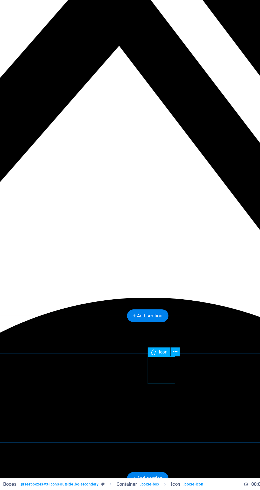
click at [164, 392] on div "Icon" at bounding box center [154, 392] width 26 height 7
click at [165, 392] on div "Icon" at bounding box center [154, 392] width 26 height 7
click at [162, 391] on icon at bounding box center [160, 392] width 3 height 6
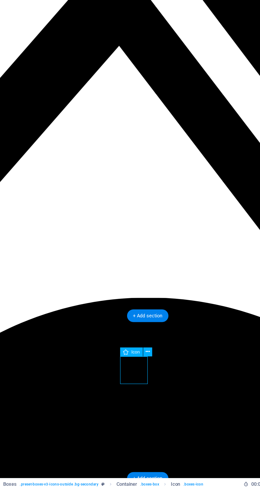
click at [142, 391] on icon at bounding box center [140, 392] width 3 height 6
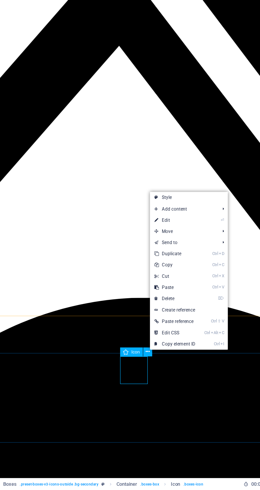
click at [171, 321] on link "Ctrl D Duplicate" at bounding box center [160, 322] width 36 height 8
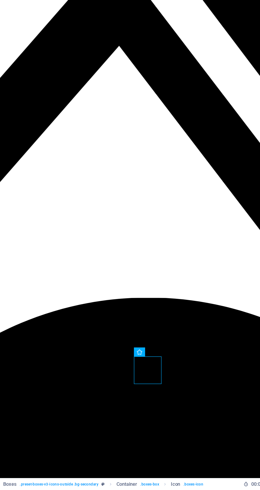
click at [154, 389] on div "Icon" at bounding box center [144, 392] width 26 height 7
click at [152, 392] on icon at bounding box center [150, 392] width 3 height 6
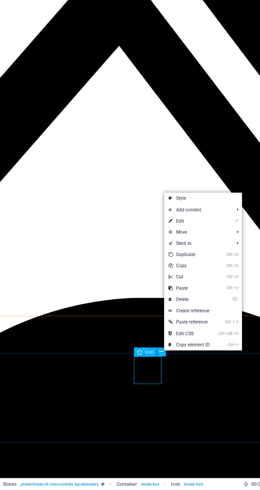
click at [178, 301] on link "⏎ Edit" at bounding box center [171, 299] width 36 height 8
select select "xMidYMid"
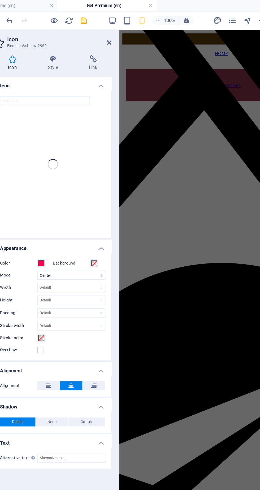
scroll to position [57, 0]
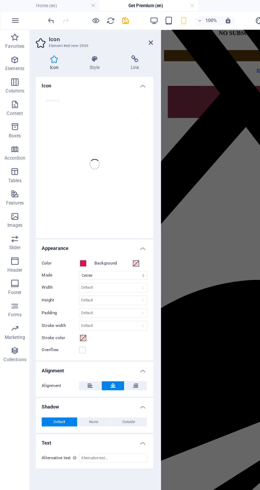
click at [68, 44] on icon at bounding box center [67, 41] width 27 height 5
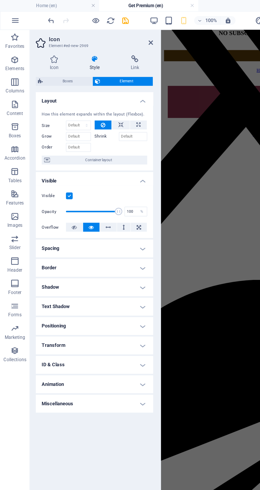
click at [49, 140] on label at bounding box center [49, 139] width 5 height 5
click at [0, 0] on input "Visible" at bounding box center [0, 0] width 0 height 0
type input "1"
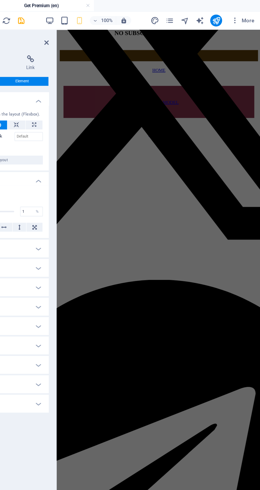
scroll to position [0, 0]
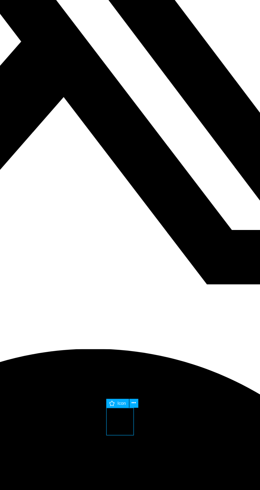
scroll to position [69, 0]
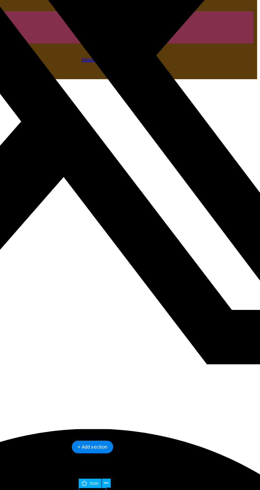
scroll to position [0, 0]
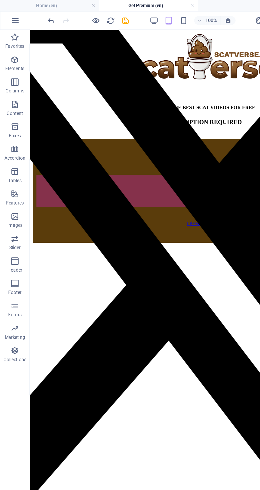
click at [92, 14] on icon "save" at bounding box center [90, 15] width 6 height 6
click at [68, 14] on icon "button" at bounding box center [68, 15] width 6 height 6
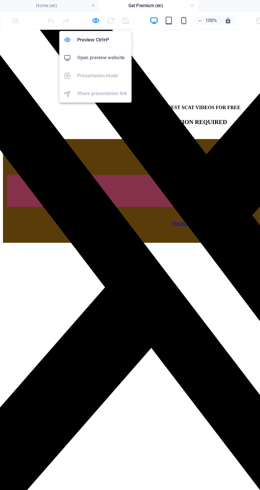
scroll to position [4, 0]
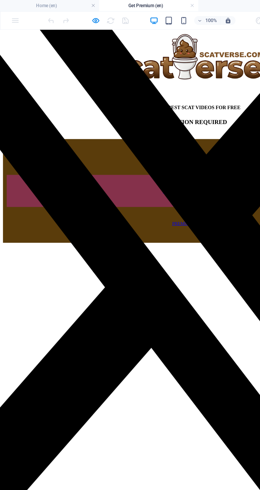
click at [69, 16] on icon "button" at bounding box center [68, 15] width 6 height 6
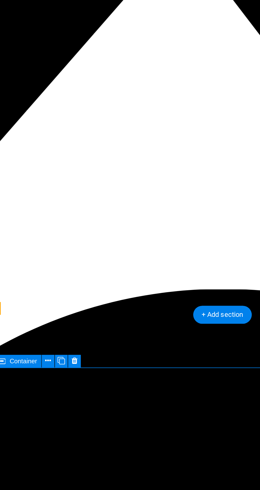
click at [52, 390] on icon at bounding box center [53, 390] width 3 height 6
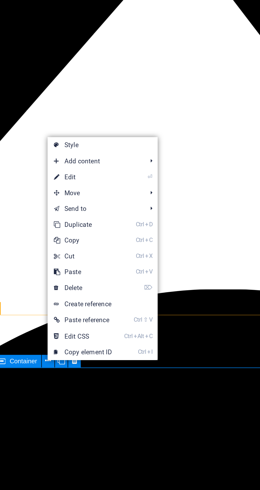
click at [73, 297] on link "⏎ Edit" at bounding box center [71, 297] width 36 height 8
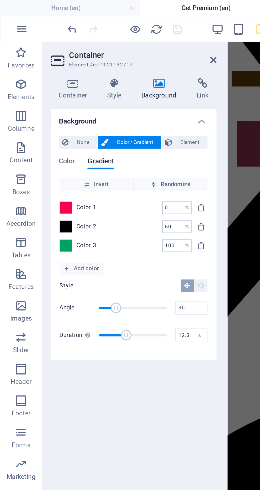
type input "12.2"
click at [107, 30] on icon at bounding box center [107, 30] width 3 height 4
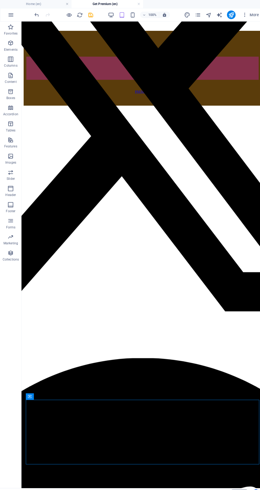
scroll to position [67, 0]
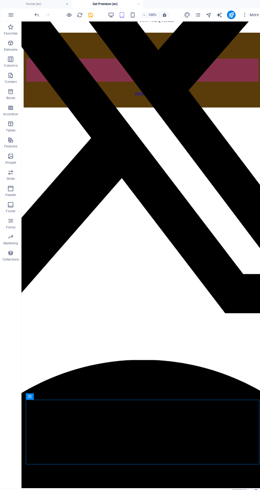
click at [91, 15] on icon "save" at bounding box center [90, 15] width 6 height 6
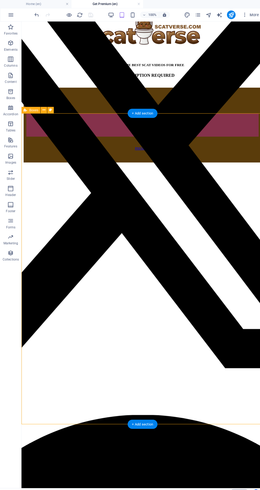
scroll to position [0, 0]
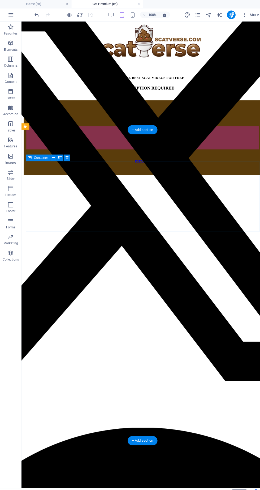
click at [56, 154] on button at bounding box center [53, 156] width 6 height 6
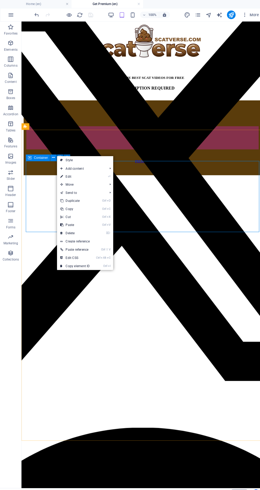
click at [87, 213] on link "Ctrl X Cut" at bounding box center [74, 214] width 36 height 8
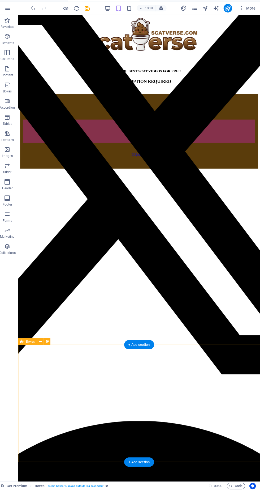
click at [148, 460] on div "+ Add section" at bounding box center [141, 462] width 30 height 9
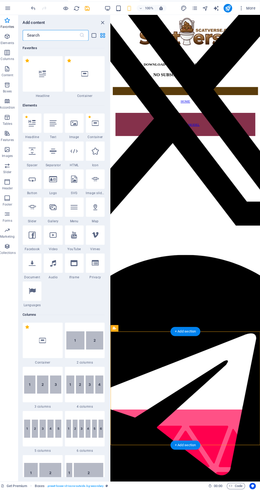
click at [95, 84] on div at bounding box center [88, 79] width 40 height 35
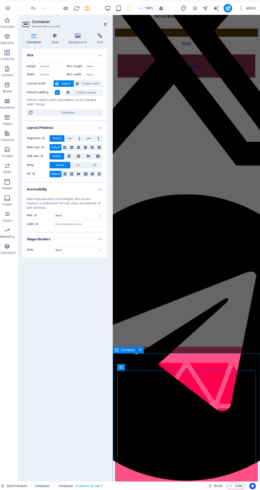
scroll to position [145, 0]
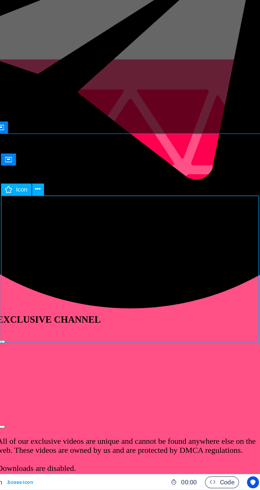
scroll to position [0, 0]
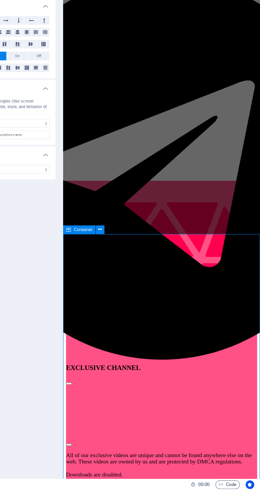
click at [145, 295] on button at bounding box center [142, 298] width 6 height 6
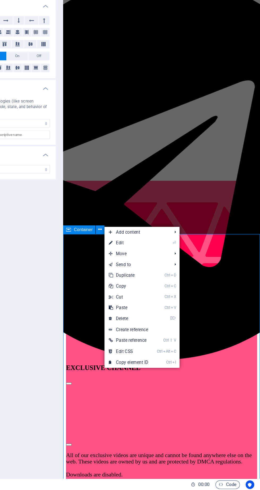
click at [171, 363] on link "⌦ Delete" at bounding box center [163, 364] width 36 height 8
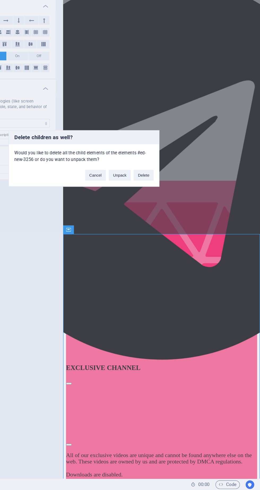
click at [175, 259] on button "Delete" at bounding box center [174, 258] width 15 height 8
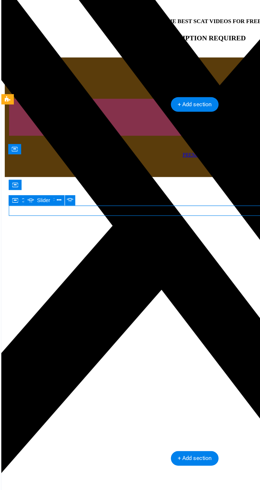
scroll to position [0, 0]
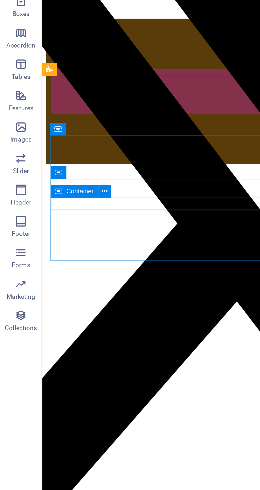
click at [56, 186] on button at bounding box center [53, 187] width 6 height 6
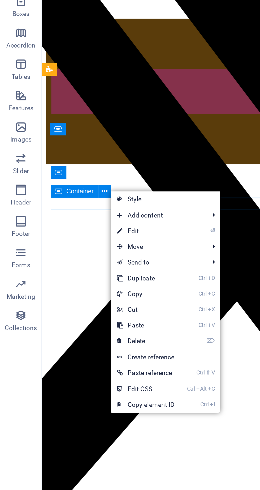
click at [76, 209] on link "⏎ Edit" at bounding box center [74, 207] width 36 height 8
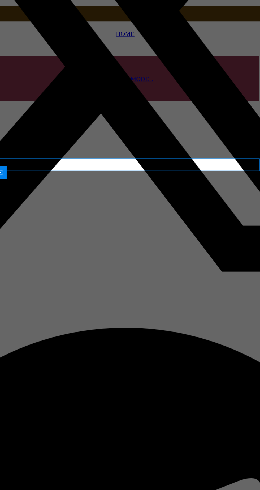
scroll to position [0, 0]
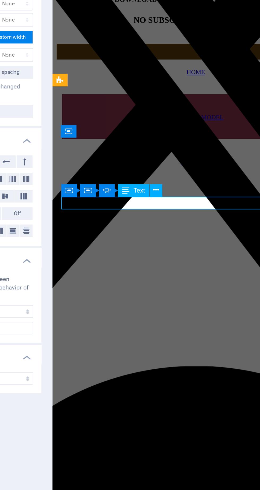
click at [171, 166] on div "Container Slider Container Text" at bounding box center [146, 167] width 55 height 7
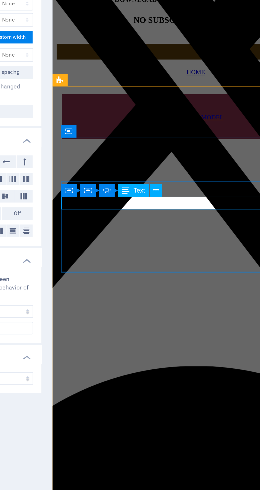
click at [171, 166] on div "Container Slider Container Text" at bounding box center [146, 167] width 55 height 7
click at [169, 166] on button at bounding box center [167, 167] width 6 height 6
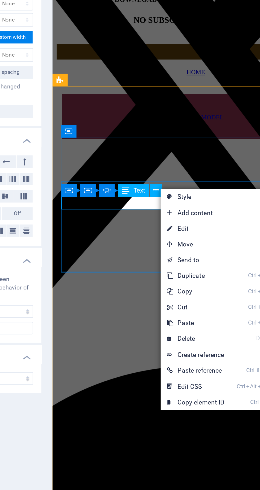
click at [190, 187] on link "⏎ Edit" at bounding box center [188, 186] width 36 height 8
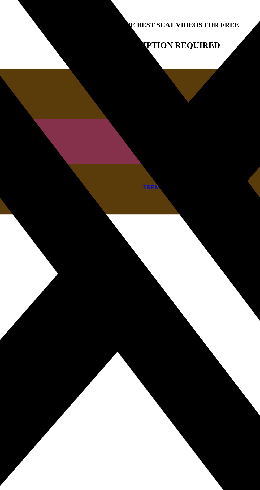
scroll to position [4, 0]
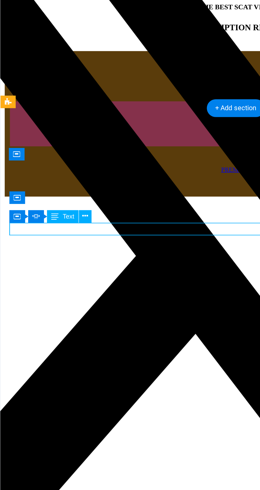
click at [64, 184] on icon at bounding box center [64, 183] width 3 height 6
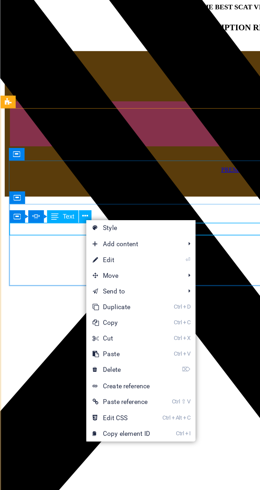
click at [85, 207] on link "⏎ Edit" at bounding box center [83, 205] width 36 height 8
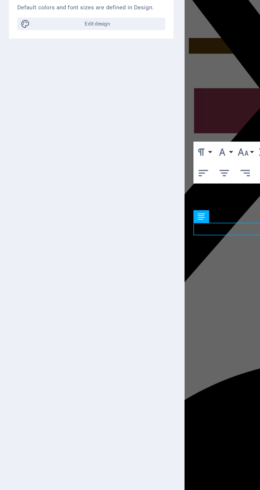
scroll to position [0, 0]
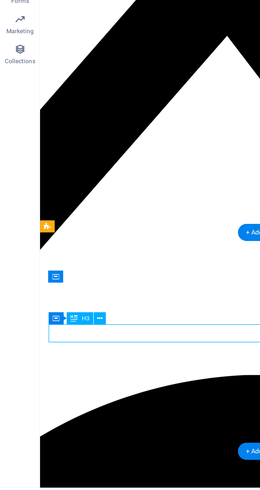
click at [56, 392] on div "Container H3" at bounding box center [43, 392] width 34 height 7
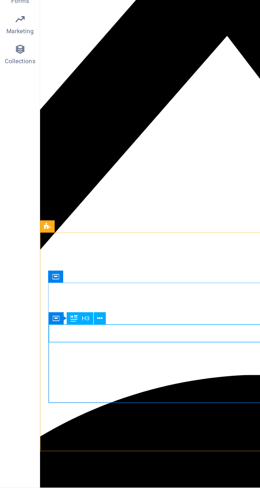
click at [53, 393] on icon at bounding box center [53, 393] width 3 height 6
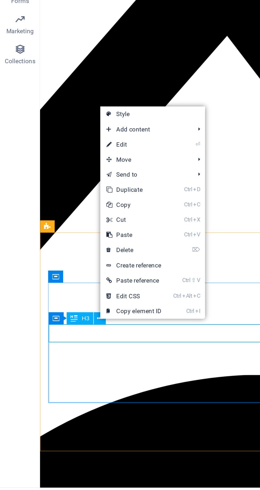
click at [73, 299] on link "⏎ Edit" at bounding box center [71, 300] width 36 height 8
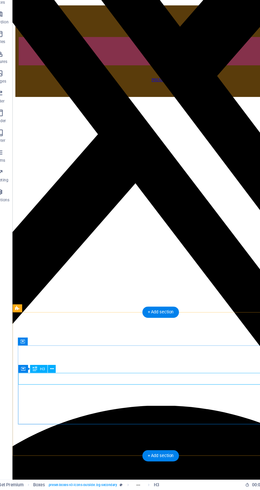
click at [54, 392] on button at bounding box center [53, 392] width 6 height 6
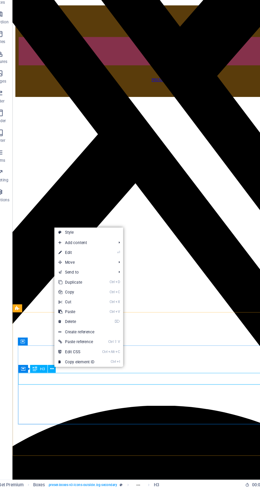
click at [80, 301] on link "⏎ Edit" at bounding box center [73, 299] width 36 height 8
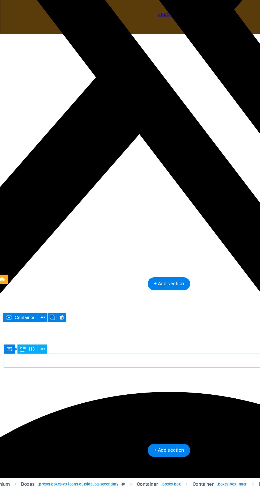
click at [54, 392] on button at bounding box center [53, 392] width 6 height 6
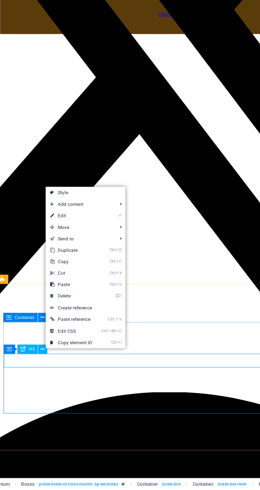
click at [81, 301] on link "⏎ Edit" at bounding box center [73, 300] width 36 height 8
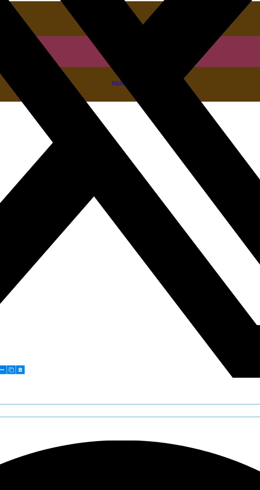
scroll to position [4, 0]
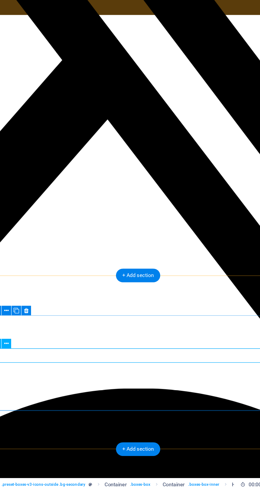
scroll to position [0, 0]
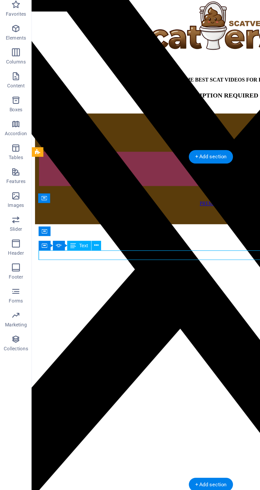
click at [64, 187] on icon at bounding box center [64, 187] width 3 height 6
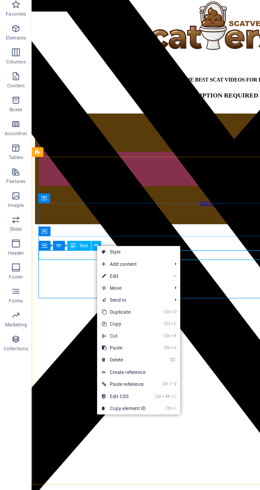
click at [83, 209] on link "⏎ Edit" at bounding box center [83, 208] width 36 height 8
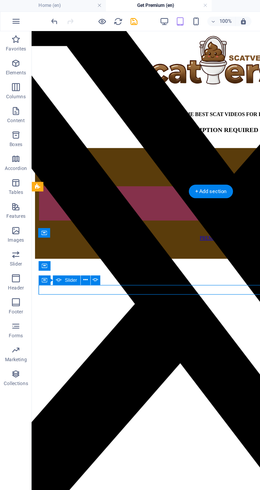
click at [64, 186] on icon at bounding box center [64, 187] width 4 height 6
select select "ms"
select select "s"
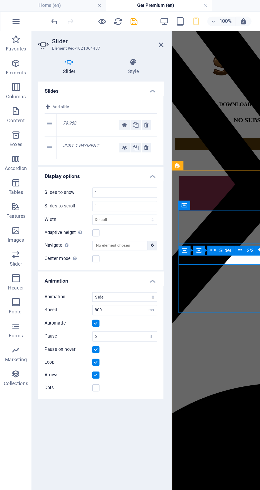
click at [43, 70] on span "Add slide" at bounding box center [40, 72] width 11 height 6
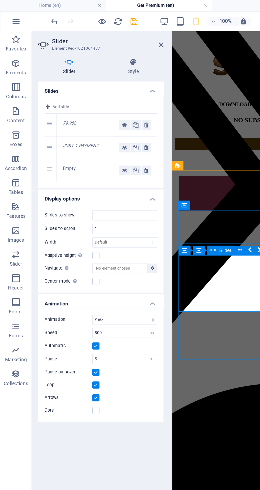
click at [51, 111] on div "Empty" at bounding box center [61, 114] width 38 height 6
click at [52, 112] on div "Empty" at bounding box center [61, 114] width 38 height 6
click at [91, 98] on icon at bounding box center [91, 99] width 4 height 6
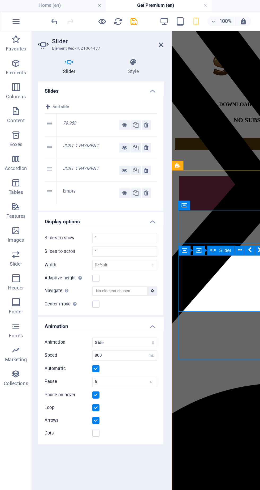
click at [56, 113] on em "JUST 1 PAYMENT" at bounding box center [54, 112] width 24 height 3
click at [35, 112] on div "3" at bounding box center [34, 114] width 8 height 15
click at [84, 113] on icon at bounding box center [83, 114] width 4 height 6
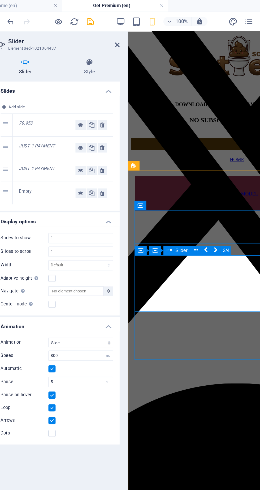
click at [98, 129] on icon at bounding box center [97, 129] width 3 height 6
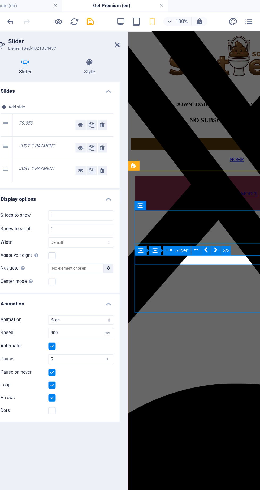
click at [82, 113] on icon at bounding box center [83, 114] width 4 height 6
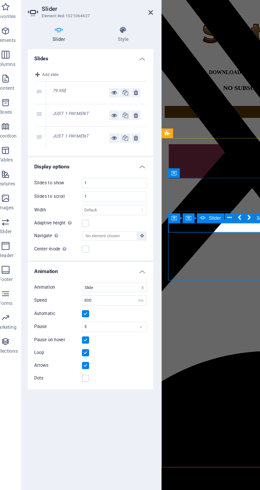
click at [33, 98] on div "2" at bounding box center [34, 98] width 8 height 15
click at [83, 114] on icon at bounding box center [83, 114] width 4 height 6
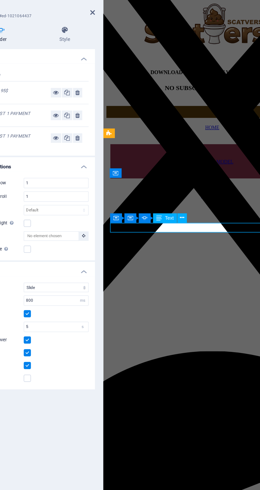
click at [168, 167] on icon at bounding box center [167, 168] width 3 height 6
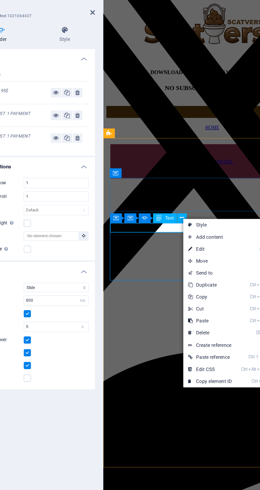
click at [189, 188] on link "⏎ Edit" at bounding box center [186, 188] width 36 height 8
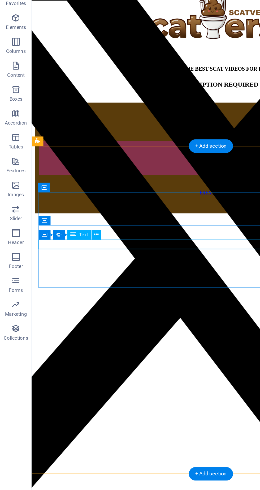
click at [0, 0] on span "Container" at bounding box center [0, 0] width 0 height 0
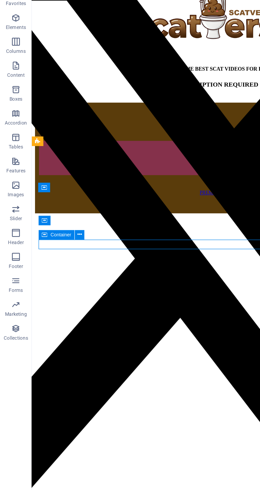
click at [39, 189] on span "Container" at bounding box center [41, 187] width 14 height 3
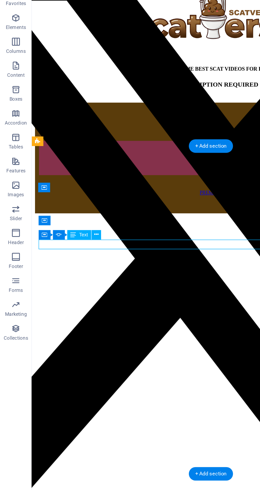
click at [0, 0] on span "Slider" at bounding box center [0, 0] width 0 height 0
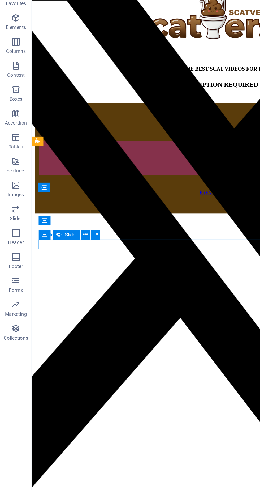
click at [64, 187] on icon at bounding box center [64, 187] width 4 height 6
select select "ms"
select select "s"
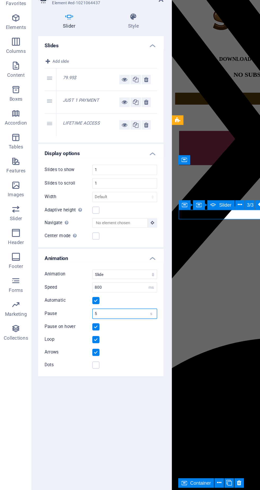
click at [85, 240] on input "5" at bounding box center [83, 240] width 43 height 6
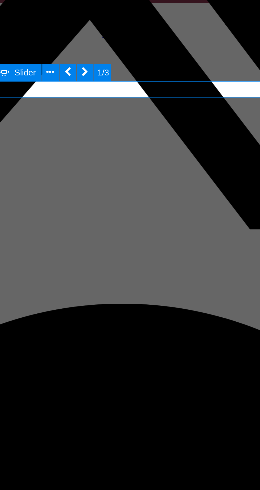
type input "3"
click at [33, 286] on div "All of our exclusive videos are unique and cannot be found anywhere else on the…" at bounding box center [4, 295] width 141 height 19
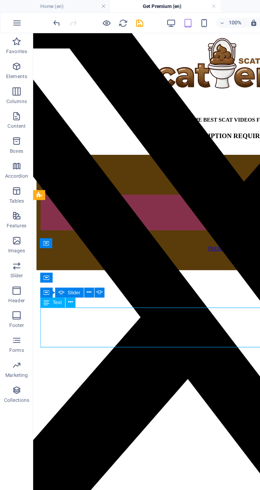
click at [91, 14] on icon "save" at bounding box center [90, 15] width 6 height 6
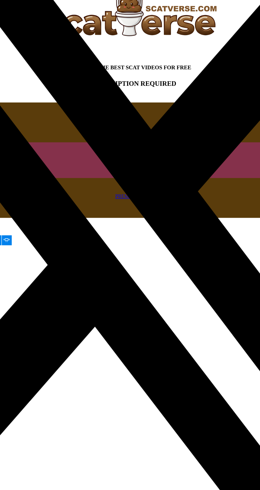
scroll to position [4, 0]
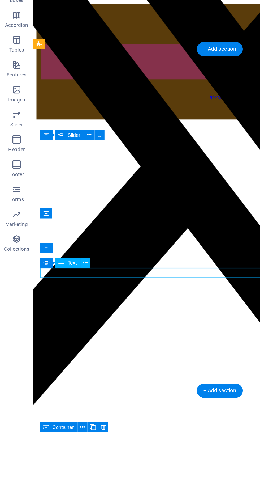
click at [49, 265] on span "Text" at bounding box center [46, 264] width 6 height 3
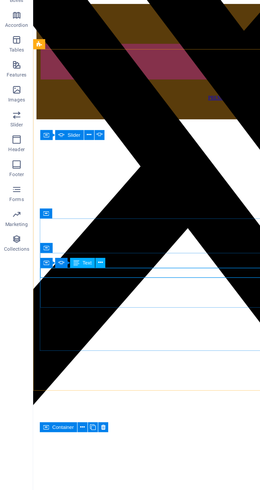
click at [66, 264] on icon at bounding box center [64, 265] width 3 height 6
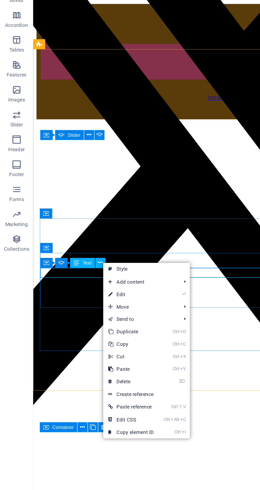
click at [87, 287] on link "⏎ Edit" at bounding box center [84, 285] width 36 height 8
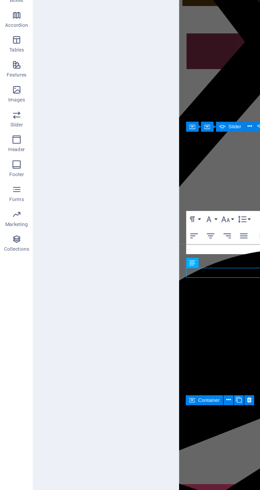
scroll to position [0, 0]
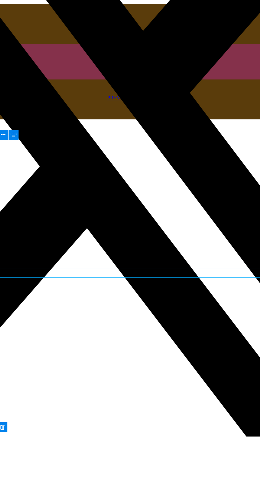
scroll to position [4, 0]
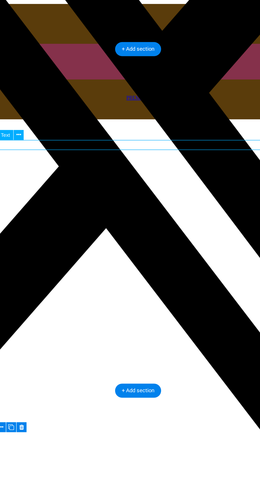
click at [66, 183] on button at bounding box center [64, 183] width 6 height 6
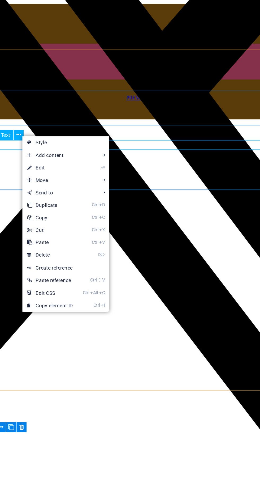
click at [86, 204] on link "⏎ Edit" at bounding box center [85, 204] width 36 height 8
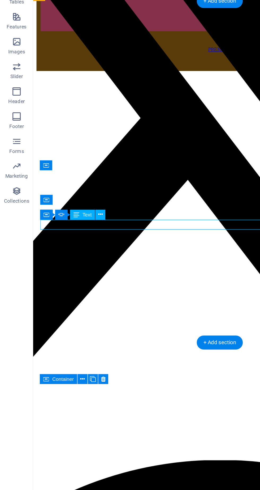
click at [64, 265] on icon at bounding box center [64, 265] width 3 height 6
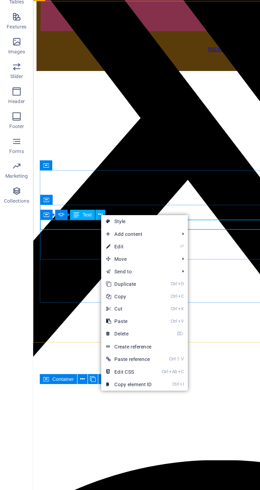
click at [86, 286] on link "⏎ Edit" at bounding box center [83, 285] width 36 height 8
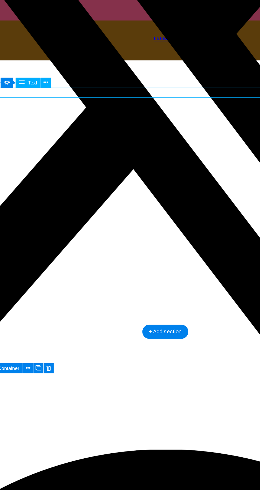
click at [64, 186] on icon at bounding box center [64, 187] width 3 height 6
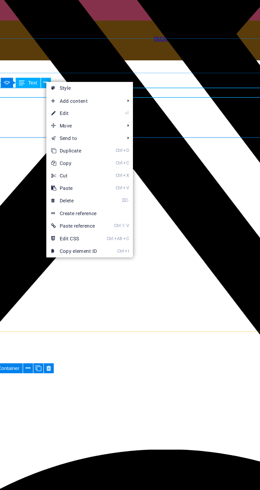
click at [69, 207] on icon at bounding box center [69, 207] width 3 height 8
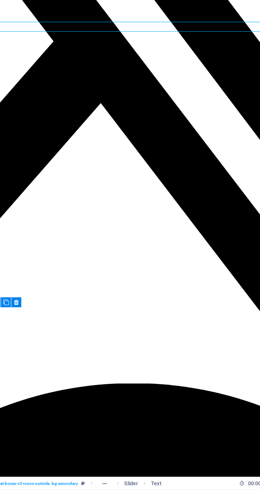
scroll to position [4, 0]
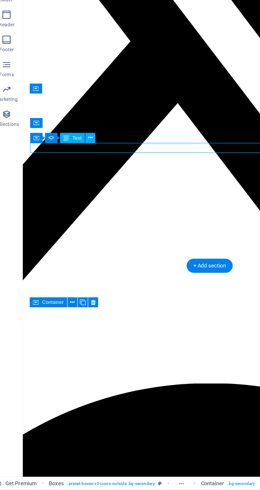
click at [34, 264] on div "Slider" at bounding box center [30, 265] width 8 height 6
click at [66, 263] on button at bounding box center [64, 265] width 6 height 6
select select "ms"
select select "s"
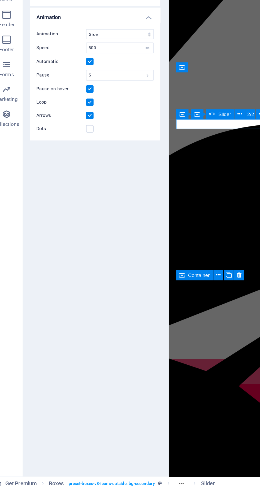
scroll to position [0, 0]
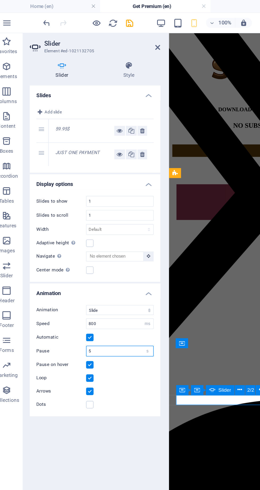
click at [83, 224] on input "5" at bounding box center [83, 225] width 43 height 6
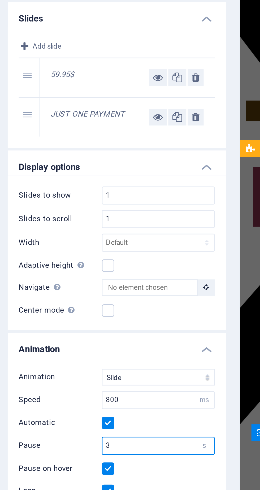
type input "3"
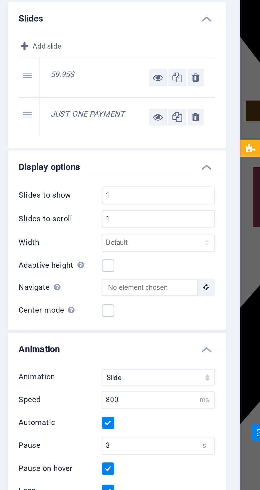
click at [91, 98] on icon at bounding box center [91, 99] width 4 height 6
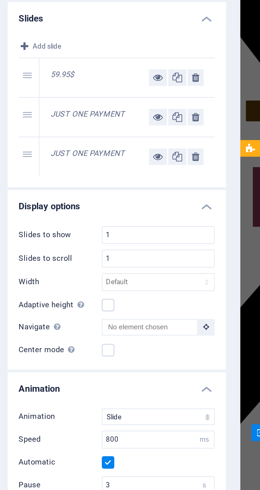
click at [104, 61] on h4 "Slides" at bounding box center [68, 60] width 84 height 10
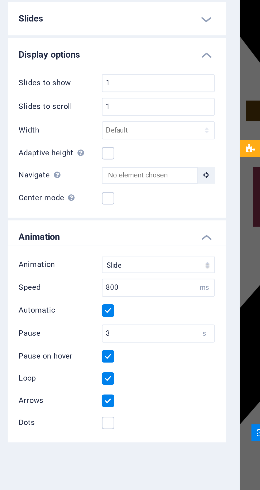
click at [114, 63] on div at bounding box center [113, 251] width 1 height 461
click at [104, 61] on h4 "Slides" at bounding box center [68, 61] width 84 height 13
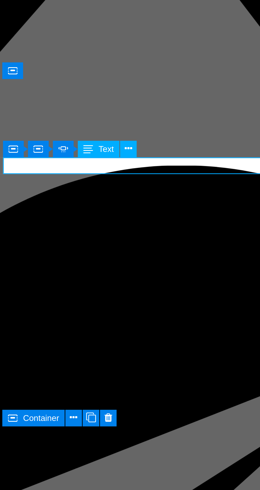
click at [170, 248] on button at bounding box center [167, 250] width 6 height 6
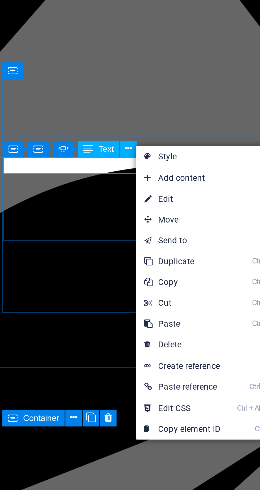
click at [191, 268] on link "⏎ Edit" at bounding box center [188, 269] width 36 height 8
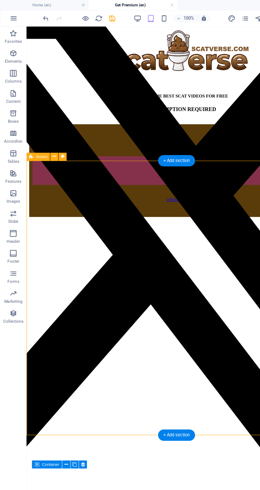
click at [90, 14] on icon "save" at bounding box center [90, 15] width 6 height 6
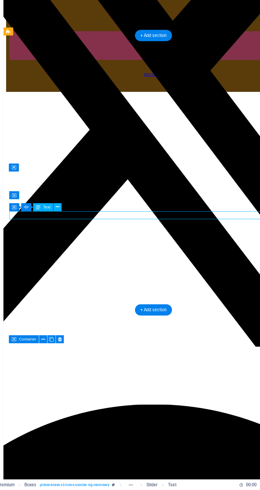
click at [64, 265] on icon at bounding box center [64, 265] width 3 height 6
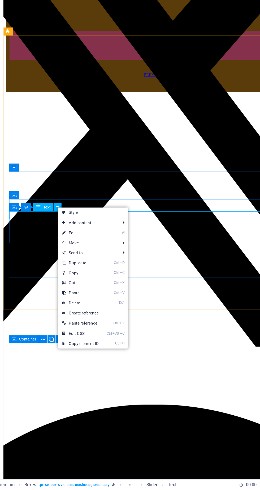
click at [98, 286] on link "⏎ Edit" at bounding box center [83, 285] width 36 height 8
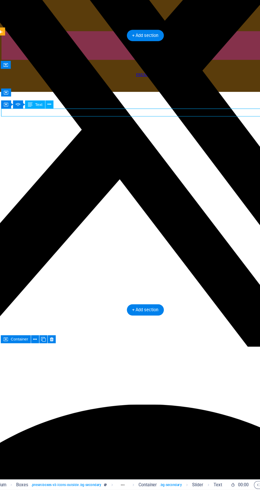
click at [69, 181] on div "Container Slider Text" at bounding box center [48, 183] width 45 height 7
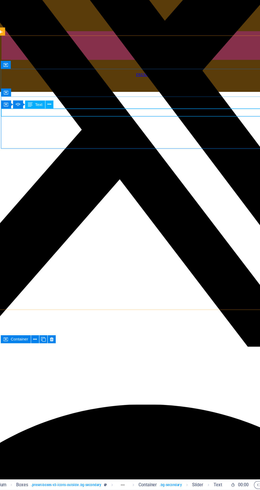
click at [64, 183] on icon at bounding box center [64, 183] width 3 height 6
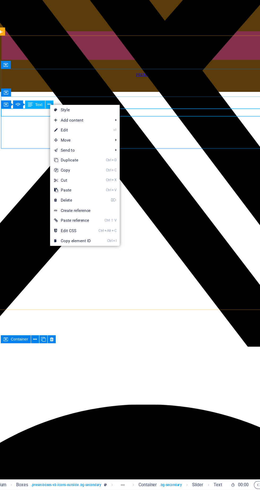
click at [92, 203] on link "⏎ Edit" at bounding box center [83, 204] width 36 height 8
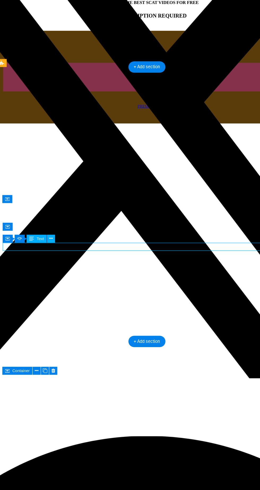
click at [69, 262] on div "Container Slider Text" at bounding box center [48, 265] width 45 height 7
click at [64, 265] on icon at bounding box center [64, 265] width 3 height 6
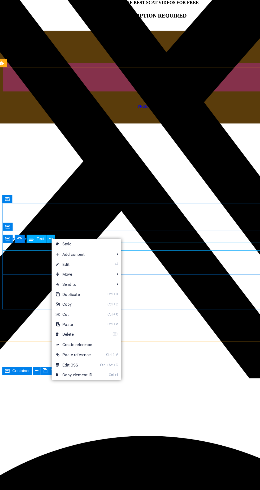
click at [96, 285] on link "⏎ Edit" at bounding box center [83, 285] width 36 height 8
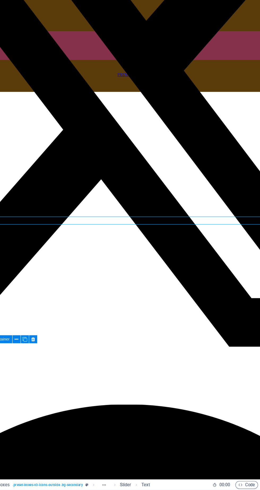
scroll to position [4, 0]
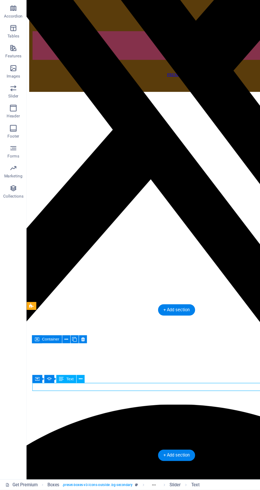
click at [70, 399] on div "Container Slider Text" at bounding box center [48, 402] width 45 height 7
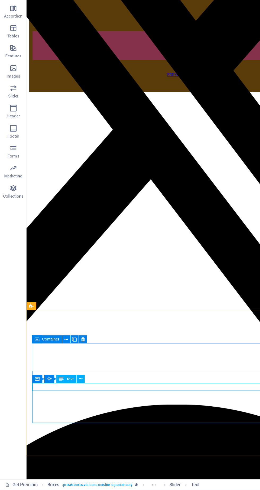
click at [64, 402] on icon at bounding box center [64, 402] width 3 height 6
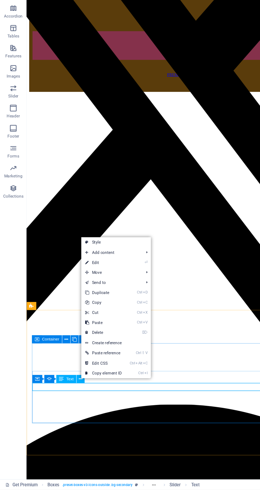
click at [93, 309] on link "⏎ Edit" at bounding box center [83, 309] width 36 height 8
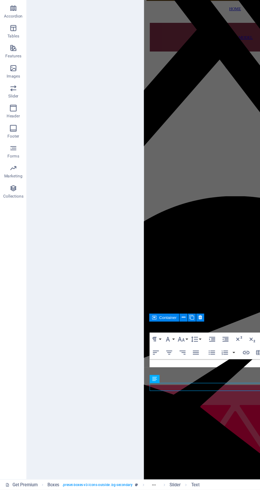
scroll to position [0, 0]
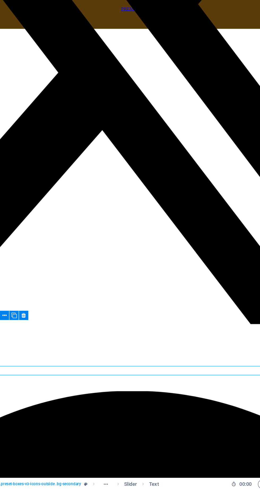
scroll to position [4, 0]
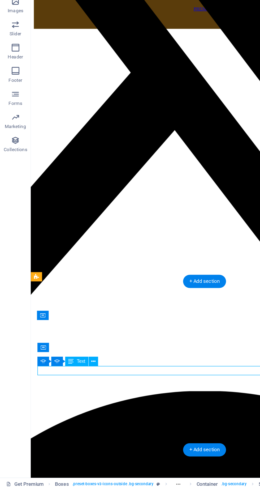
click at [67, 399] on button at bounding box center [64, 402] width 6 height 6
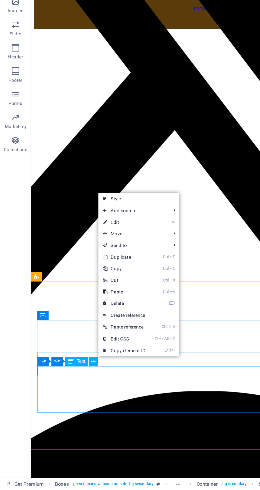
click at [94, 307] on link "⏎ Edit" at bounding box center [86, 306] width 36 height 8
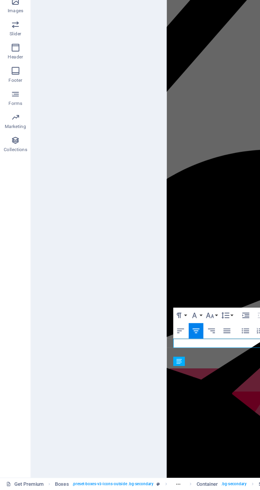
scroll to position [0, 0]
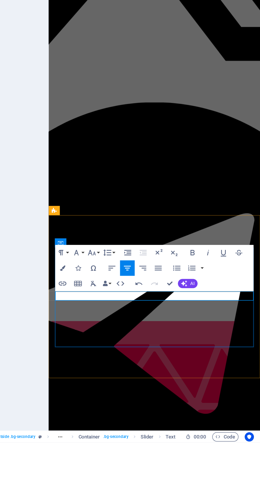
click at [216, 359] on icon "button" at bounding box center [214, 359] width 6 height 6
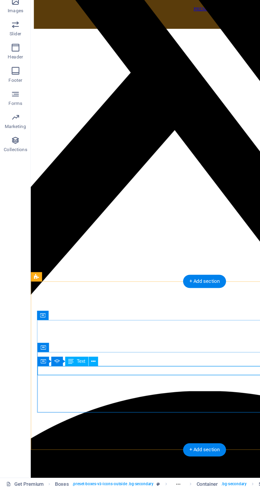
click at [32, 401] on icon at bounding box center [30, 402] width 4 height 6
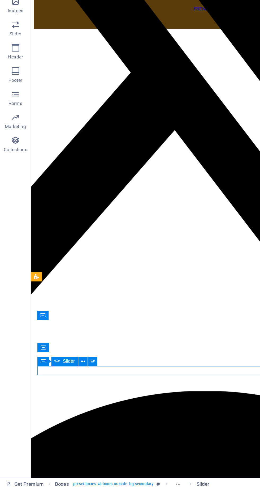
click at [66, 401] on button at bounding box center [64, 402] width 6 height 6
select select "ms"
select select "s"
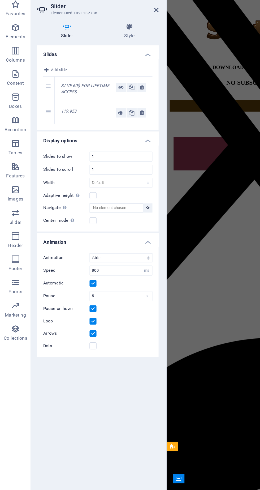
click at [91, 101] on icon at bounding box center [91, 101] width 4 height 6
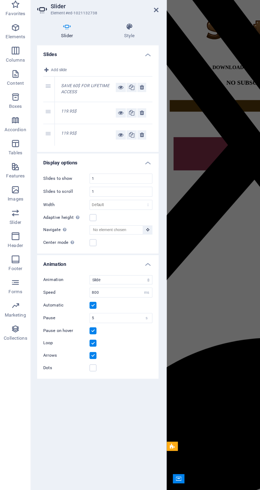
click at [82, 116] on icon at bounding box center [83, 116] width 4 height 6
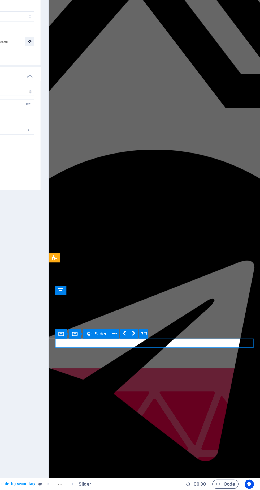
click at [167, 383] on icon at bounding box center [167, 383] width 3 height 6
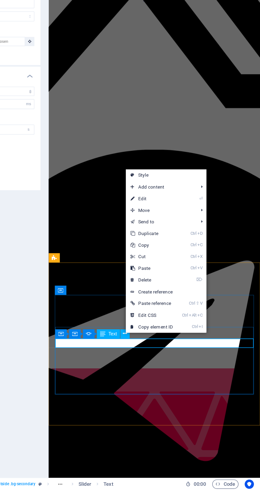
click at [193, 292] on link "⏎ Edit" at bounding box center [186, 290] width 36 height 8
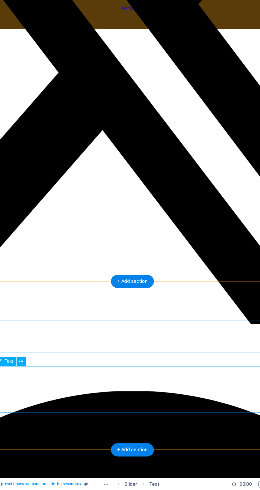
click at [64, 401] on icon at bounding box center [64, 402] width 3 height 6
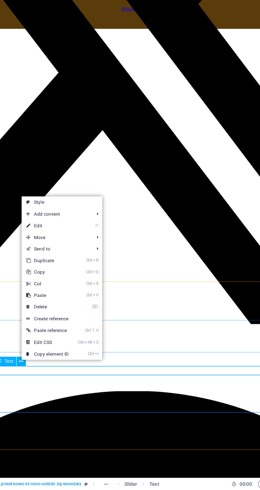
click at [69, 308] on icon at bounding box center [69, 309] width 3 height 8
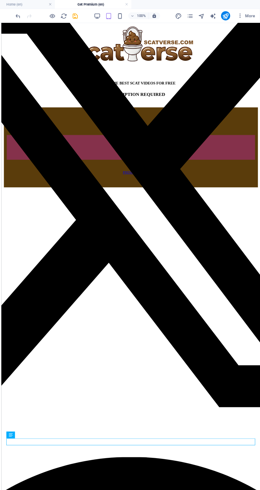
click at [131, 14] on icon "button" at bounding box center [131, 15] width 6 height 6
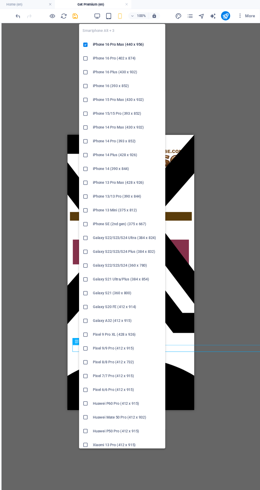
scroll to position [177, 0]
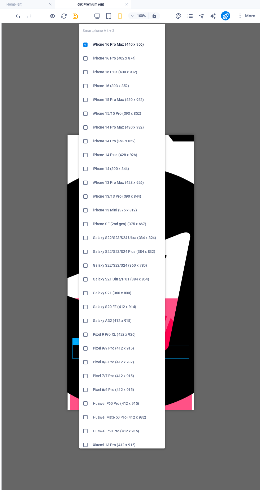
click at [216, 221] on div "Boxes H6 Boxes Container Container Container Container Container H6 Container H…" at bounding box center [140, 251] width 239 height 461
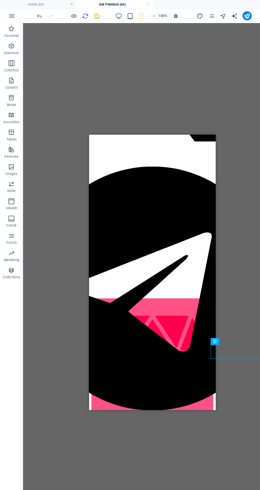
scroll to position [0, 0]
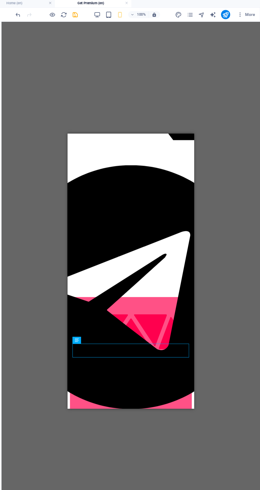
click at [120, 12] on icon "button" at bounding box center [120, 15] width 6 height 6
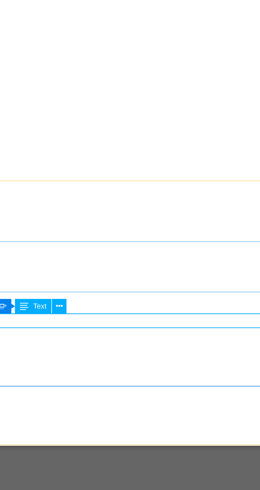
click at [83, 327] on icon at bounding box center [82, 327] width 3 height 6
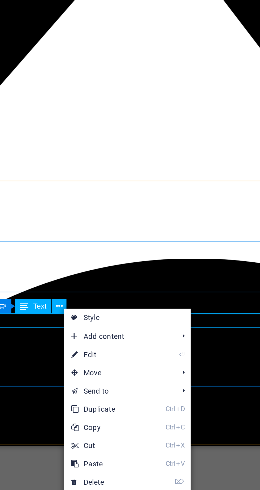
scroll to position [4, 0]
click at [104, 349] on link "⏎ Edit" at bounding box center [102, 348] width 36 height 8
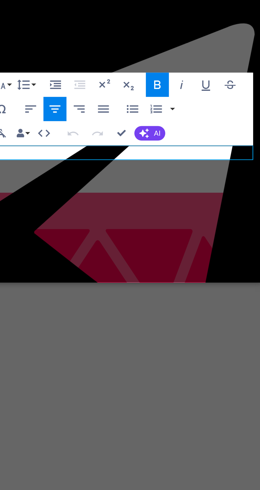
scroll to position [0, 0]
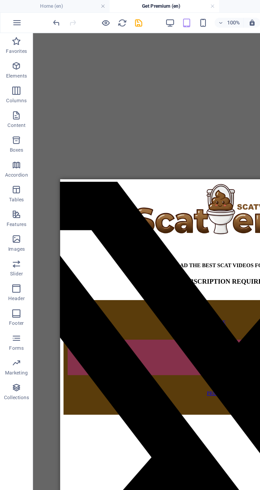
click at [90, 16] on icon "save" at bounding box center [90, 15] width 6 height 6
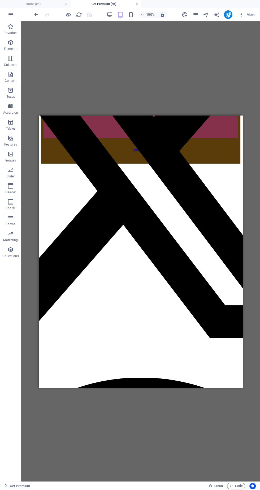
scroll to position [4, 0]
